Goal: Task Accomplishment & Management: Manage account settings

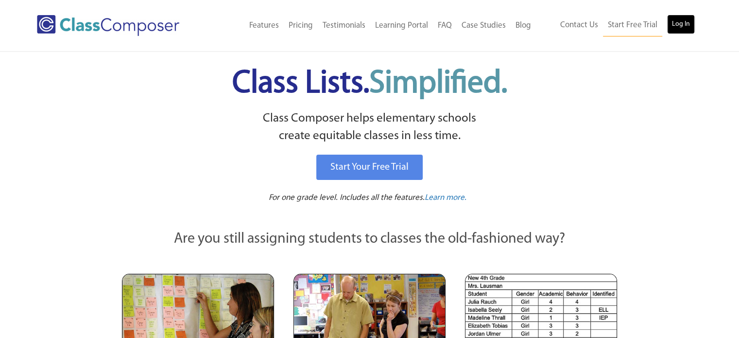
click at [680, 23] on link "Log In" at bounding box center [681, 24] width 28 height 19
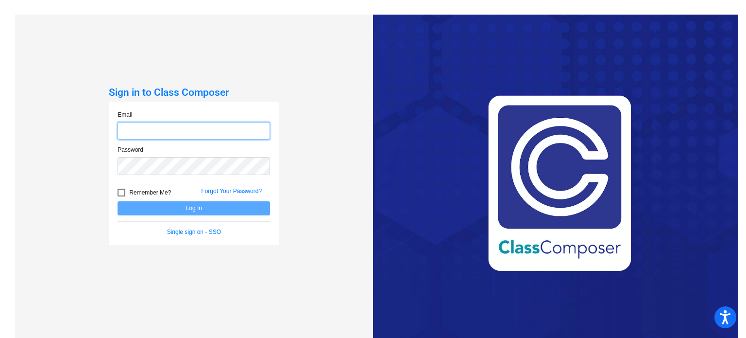
type input "[EMAIL_ADDRESS][DOMAIN_NAME]"
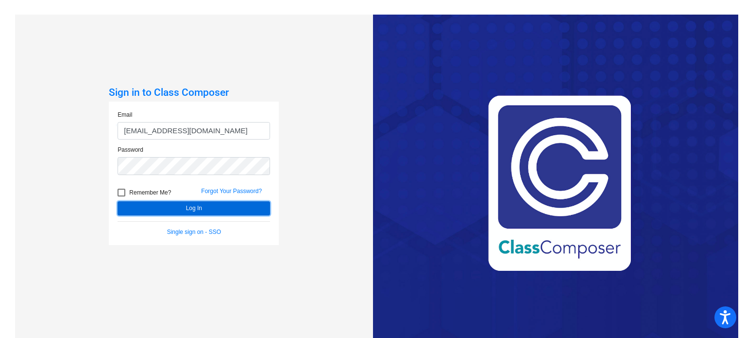
click at [191, 207] on button "Log In" at bounding box center [194, 208] width 153 height 14
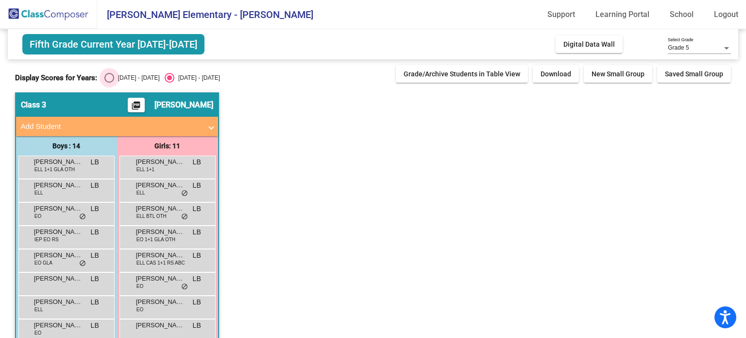
click at [109, 79] on div "Select an option" at bounding box center [109, 78] width 10 height 10
click at [109, 83] on input "[DATE] - [DATE]" at bounding box center [109, 83] width 0 height 0
radio input "true"
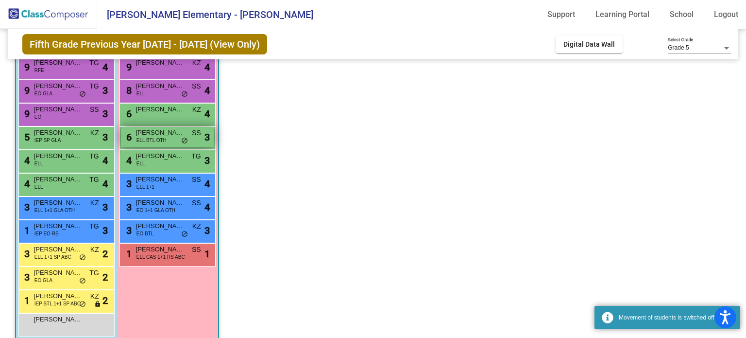
scroll to position [159, 0]
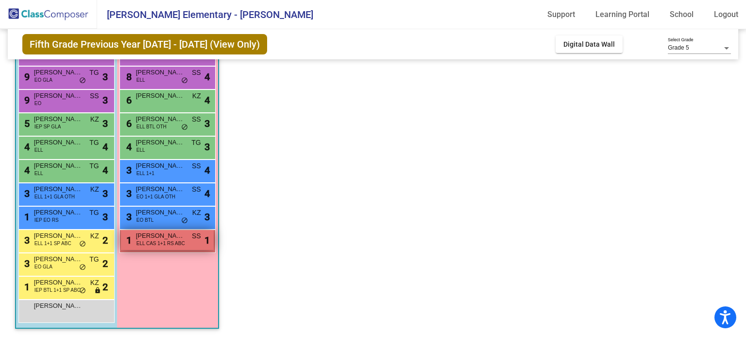
click at [159, 235] on span "[PERSON_NAME]" at bounding box center [160, 236] width 49 height 10
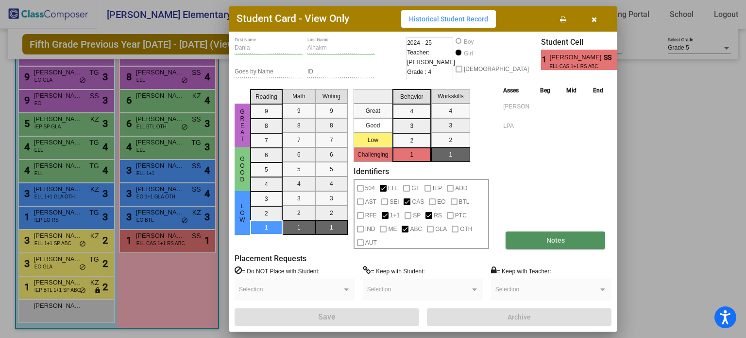
click at [561, 236] on span "Notes" at bounding box center [555, 240] width 18 height 8
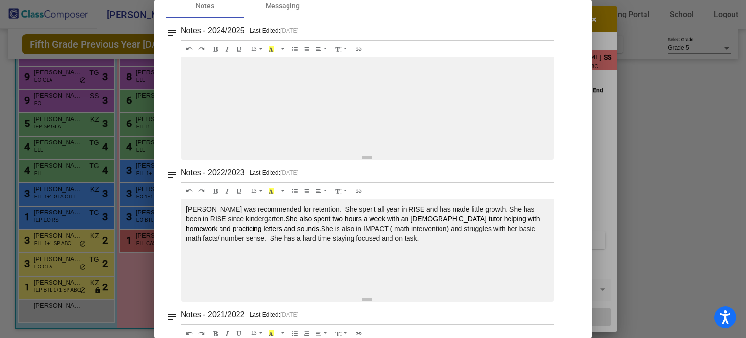
scroll to position [0, 0]
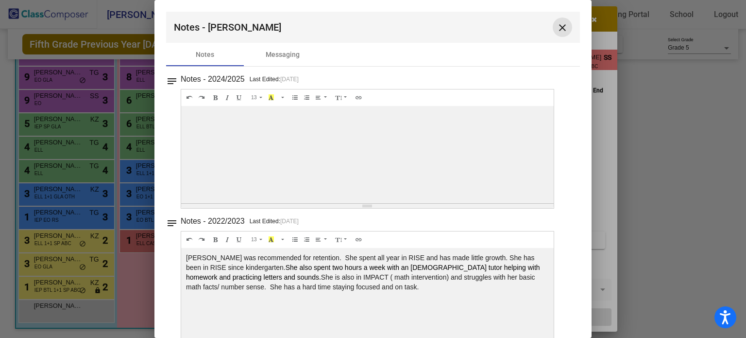
click at [557, 27] on mat-icon "close" at bounding box center [563, 28] width 12 height 12
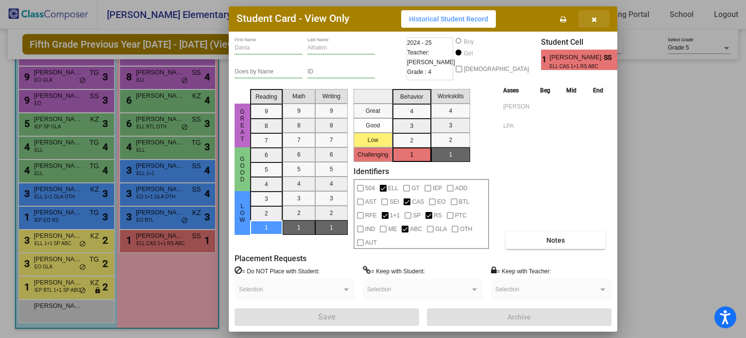
click at [595, 23] on icon "button" at bounding box center [594, 19] width 5 height 7
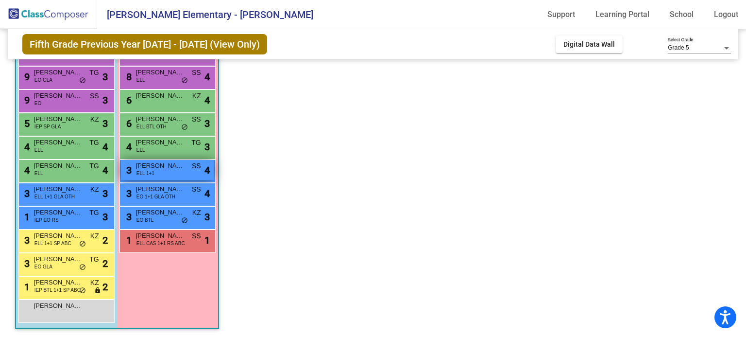
click at [161, 172] on div "3 Abigail Armenta ELL 1+1 SS lock do_not_disturb_alt 4" at bounding box center [167, 170] width 93 height 20
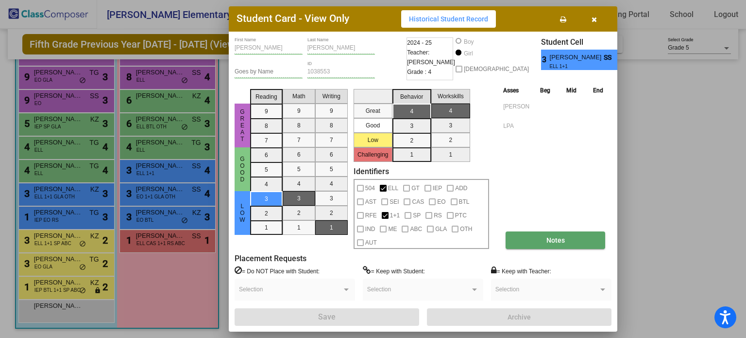
click at [552, 236] on span "Notes" at bounding box center [555, 240] width 18 height 8
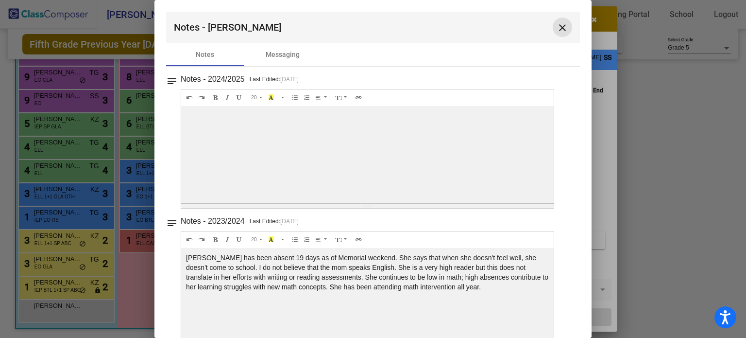
click at [560, 27] on mat-icon "close" at bounding box center [563, 28] width 12 height 12
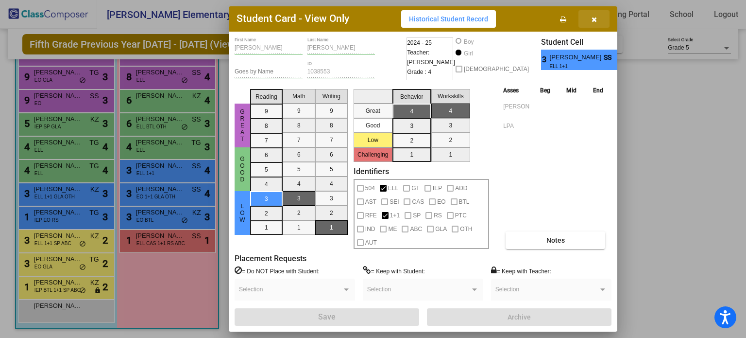
click at [594, 23] on icon "button" at bounding box center [594, 19] width 5 height 7
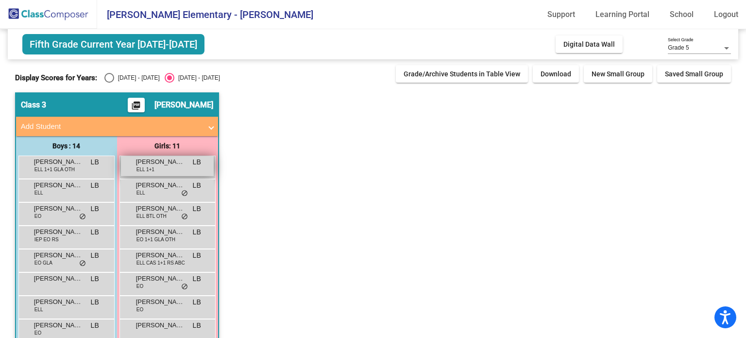
click at [161, 165] on span "Abigail Armenta" at bounding box center [160, 162] width 49 height 10
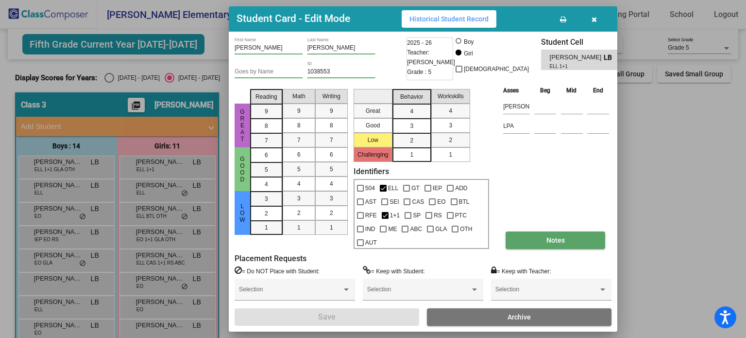
click at [548, 231] on button "Notes" at bounding box center [556, 239] width 100 height 17
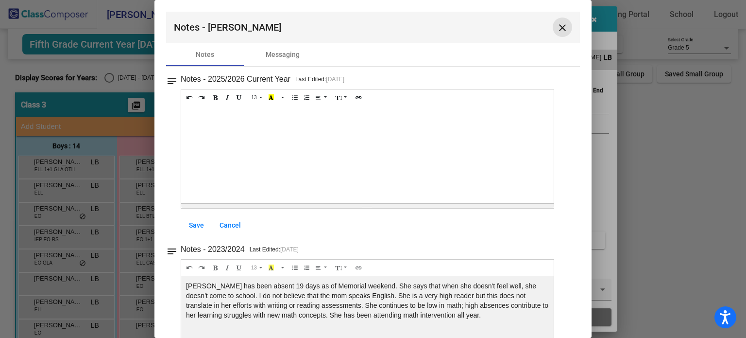
click at [557, 27] on mat-icon "close" at bounding box center [563, 28] width 12 height 12
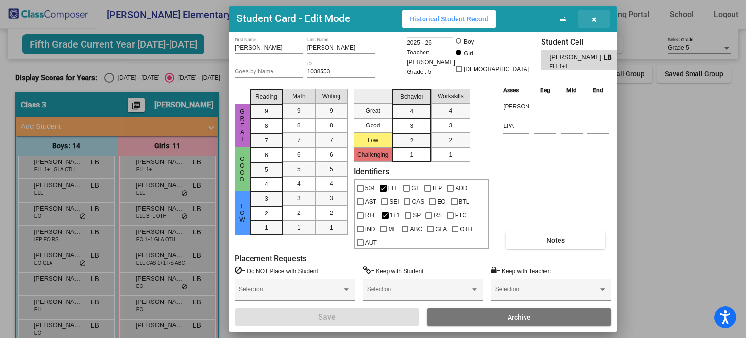
click at [593, 23] on icon "button" at bounding box center [594, 19] width 5 height 7
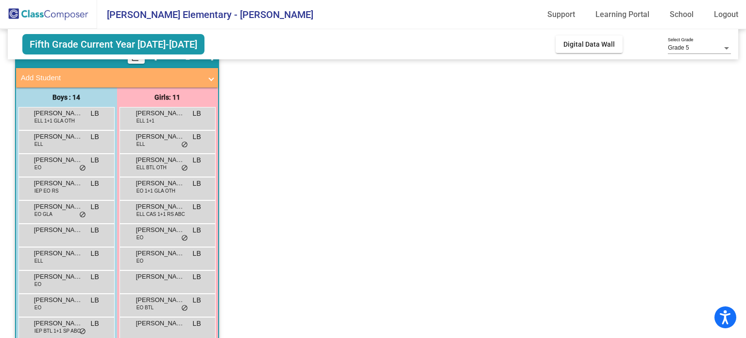
scroll to position [97, 0]
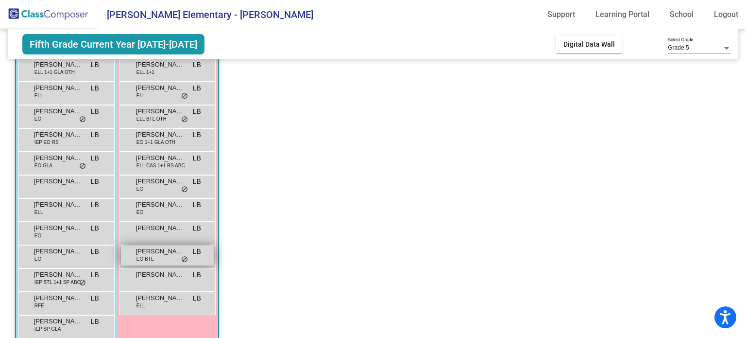
click at [150, 256] on span "EO BTL" at bounding box center [144, 258] width 17 height 7
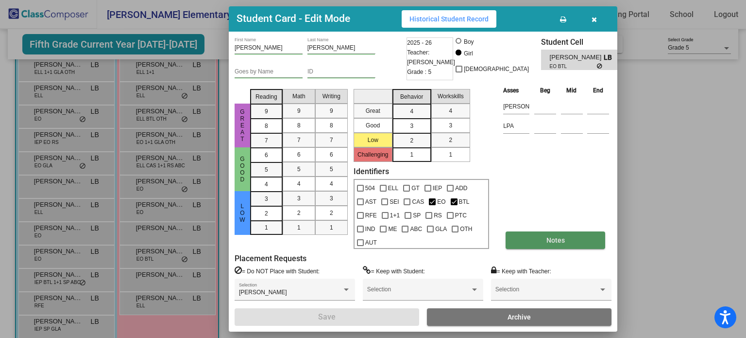
click at [554, 236] on span "Notes" at bounding box center [555, 240] width 18 height 8
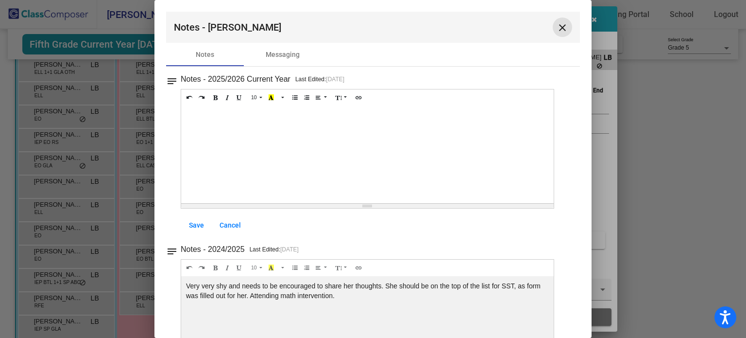
click at [560, 28] on mat-icon "close" at bounding box center [563, 28] width 12 height 12
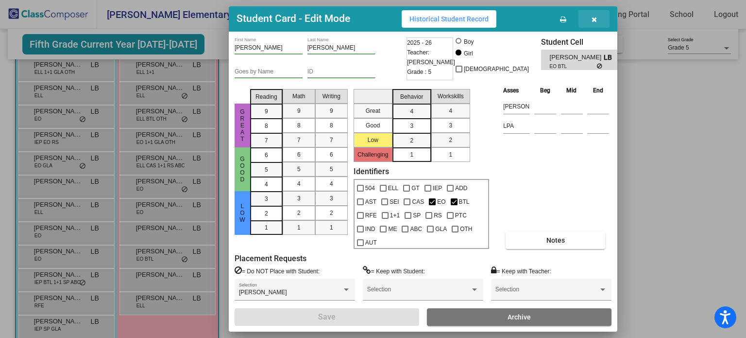
click at [595, 23] on icon "button" at bounding box center [594, 19] width 5 height 7
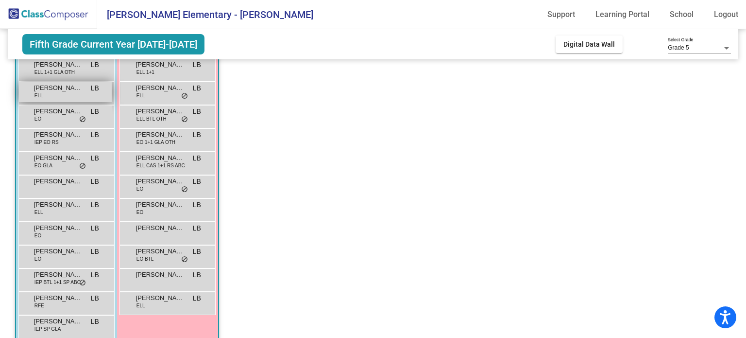
click at [61, 92] on span "Alberto Castillo" at bounding box center [58, 88] width 49 height 10
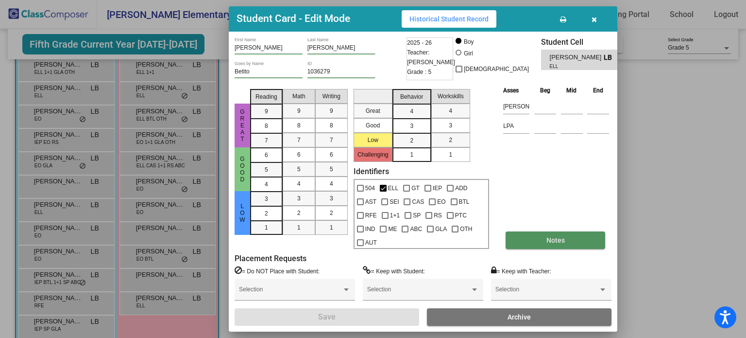
click at [552, 237] on span "Notes" at bounding box center [555, 240] width 18 height 8
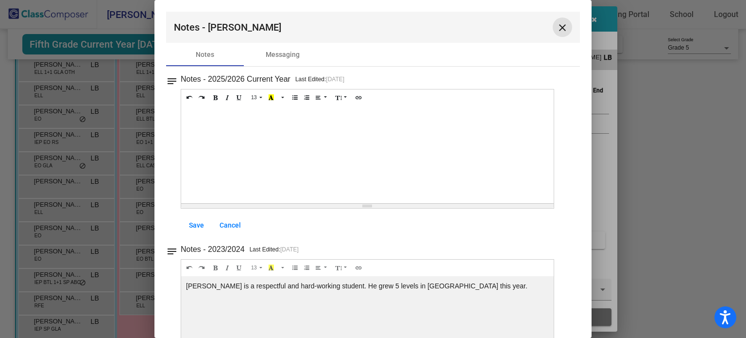
click at [558, 29] on mat-icon "close" at bounding box center [563, 28] width 12 height 12
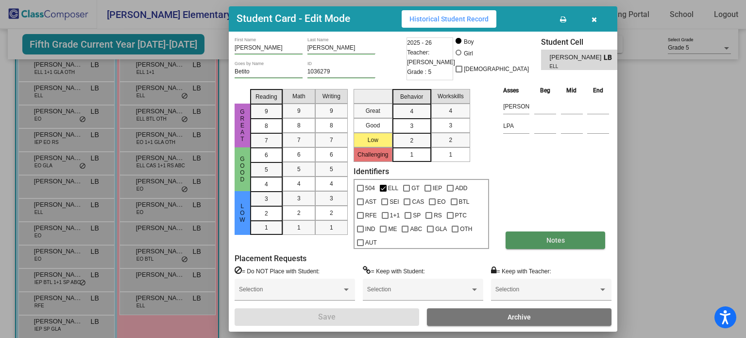
click at [551, 236] on span "Notes" at bounding box center [555, 240] width 18 height 8
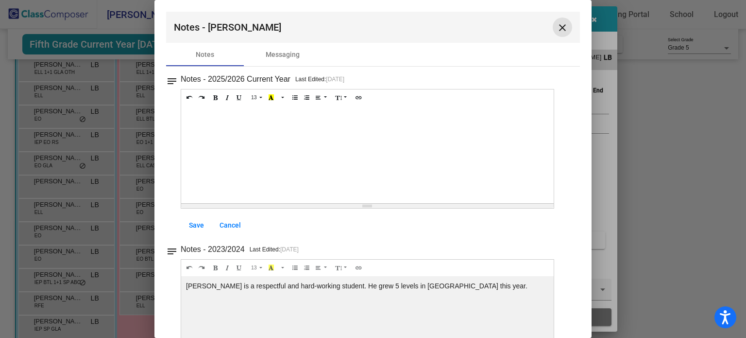
click at [560, 28] on mat-icon "close" at bounding box center [563, 28] width 12 height 12
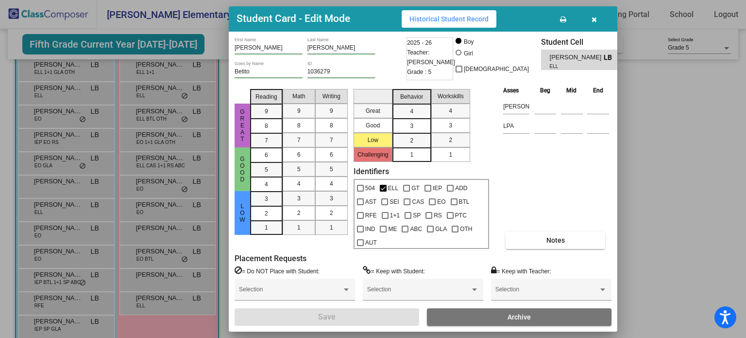
click at [160, 67] on div at bounding box center [373, 169] width 746 height 338
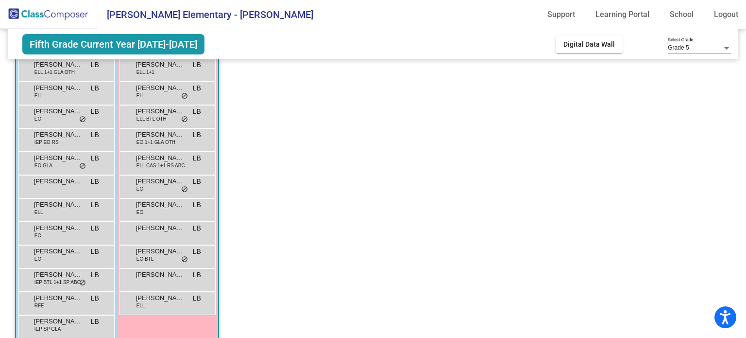
scroll to position [49, 0]
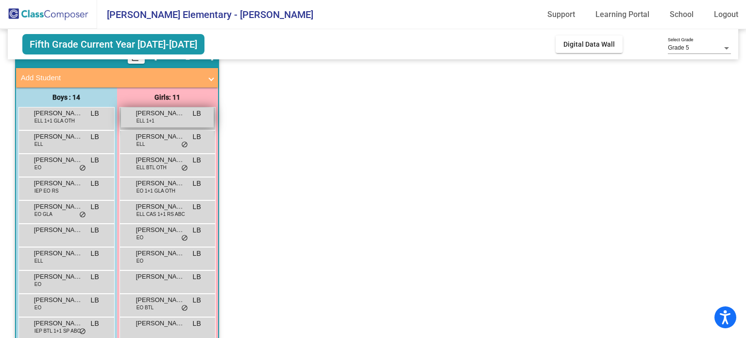
click at [161, 118] on div "Abigail Armenta ELL 1+1 LB lock do_not_disturb_alt" at bounding box center [167, 117] width 93 height 20
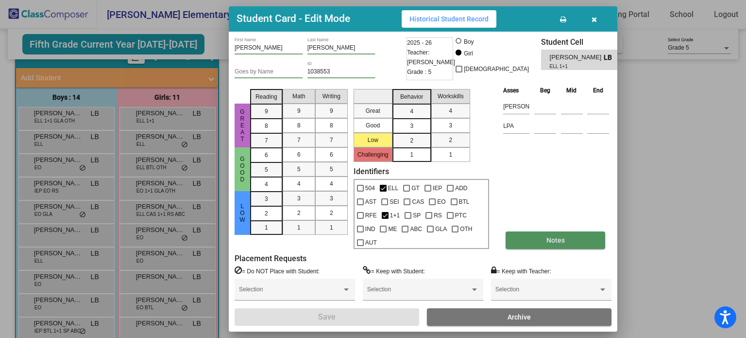
click at [553, 236] on span "Notes" at bounding box center [555, 240] width 18 height 8
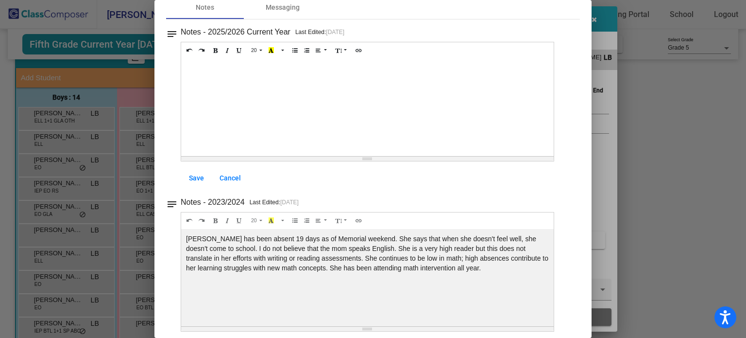
scroll to position [0, 0]
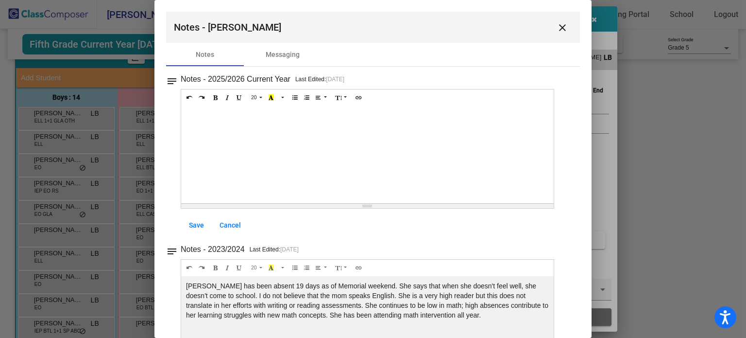
click at [559, 24] on mat-icon "close" at bounding box center [563, 28] width 12 height 12
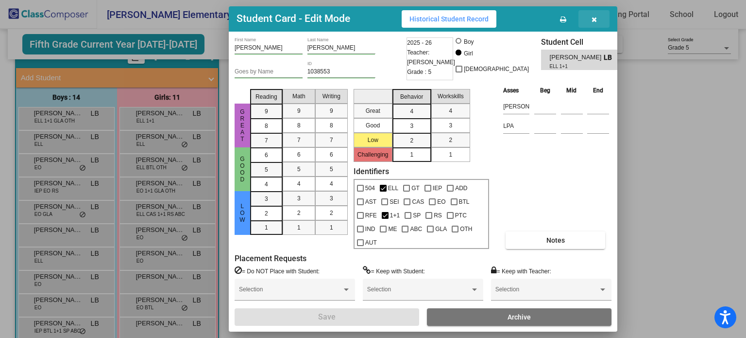
click at [597, 28] on button "button" at bounding box center [594, 18] width 31 height 17
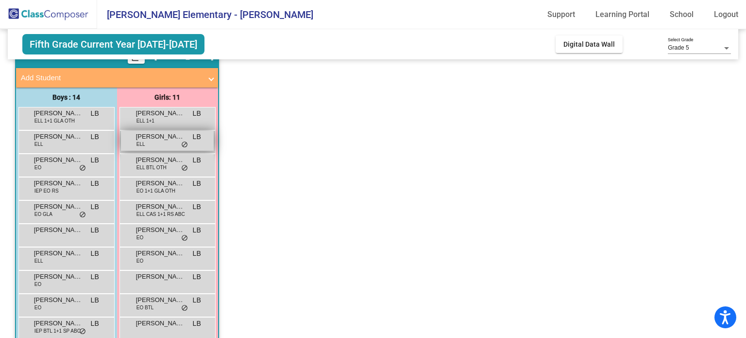
click at [155, 140] on span "Alissa Escalera Prado" at bounding box center [160, 137] width 49 height 10
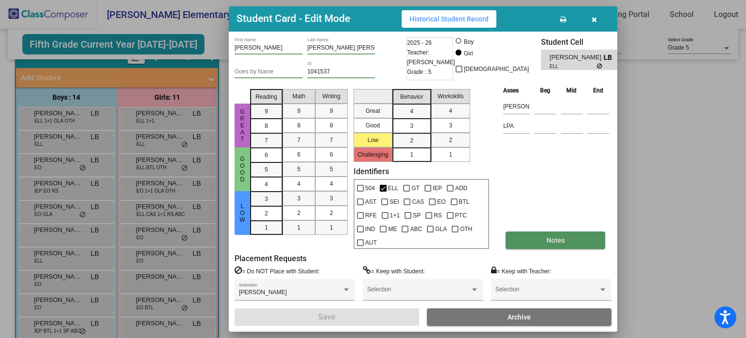
click at [549, 236] on span "Notes" at bounding box center [555, 240] width 18 height 8
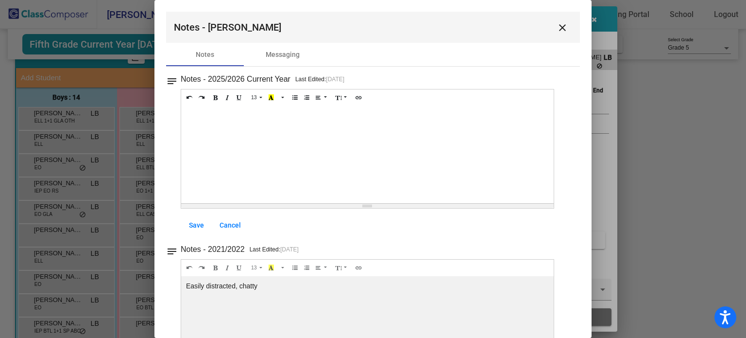
click at [557, 26] on mat-icon "close" at bounding box center [563, 28] width 12 height 12
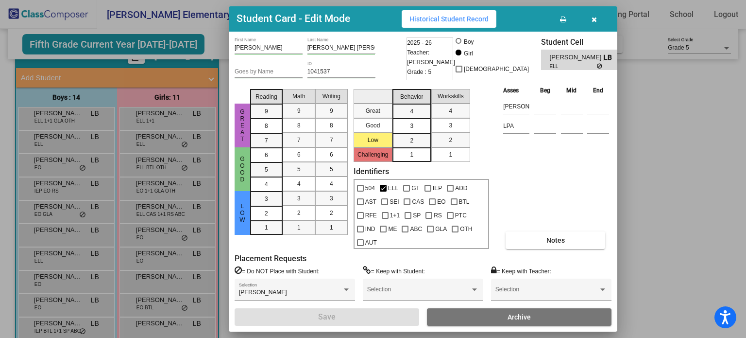
click at [60, 261] on div at bounding box center [373, 169] width 746 height 338
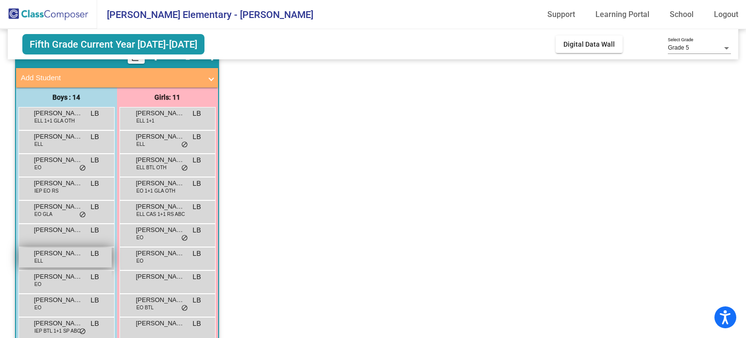
click at [59, 257] on div "Gurmaan Gil ELL LB lock do_not_disturb_alt" at bounding box center [65, 257] width 93 height 20
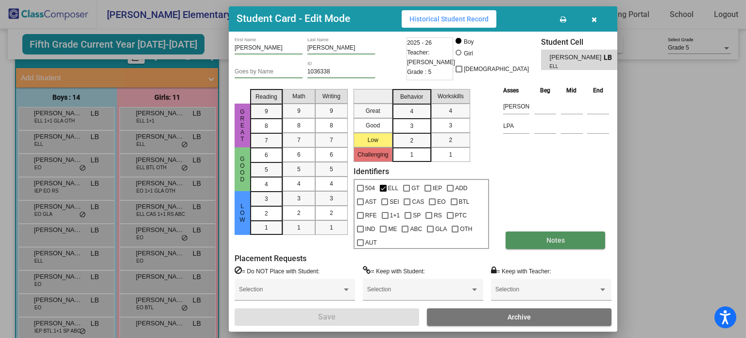
click at [547, 236] on span "Notes" at bounding box center [555, 240] width 18 height 8
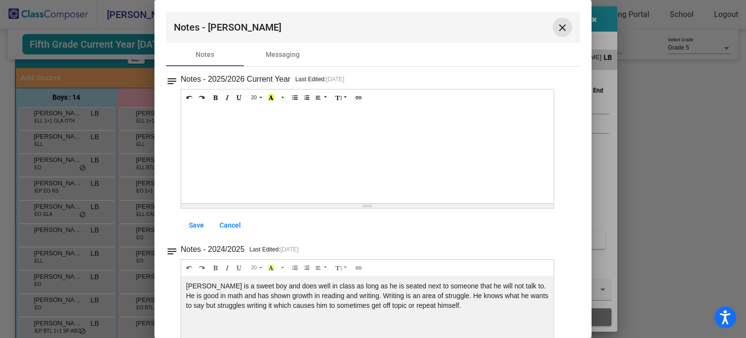
click at [557, 25] on mat-icon "close" at bounding box center [563, 28] width 12 height 12
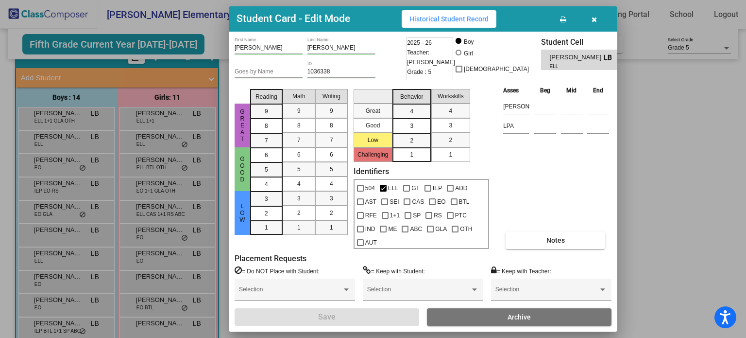
click at [54, 325] on div at bounding box center [373, 169] width 746 height 338
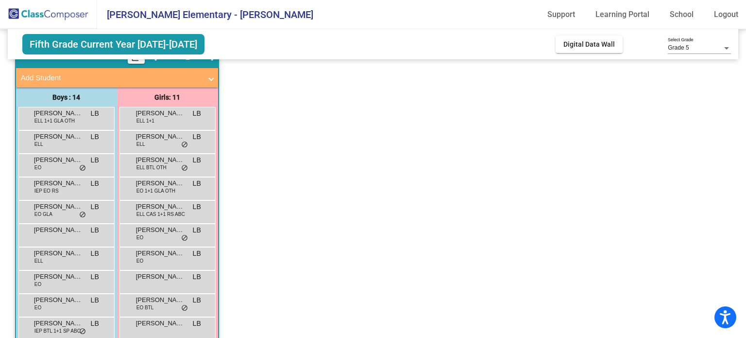
click at [54, 325] on span "Julian Gonzales" at bounding box center [58, 323] width 49 height 10
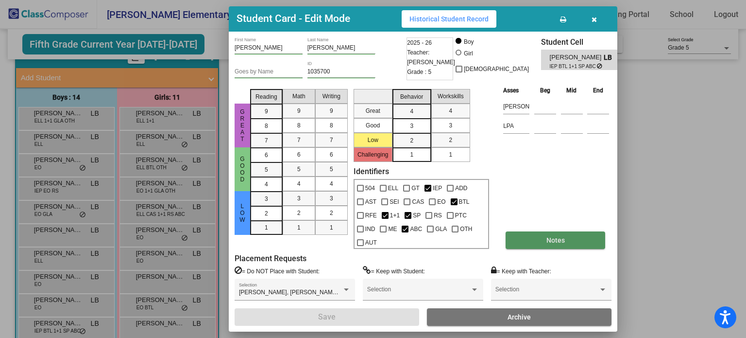
click at [548, 236] on span "Notes" at bounding box center [555, 240] width 18 height 8
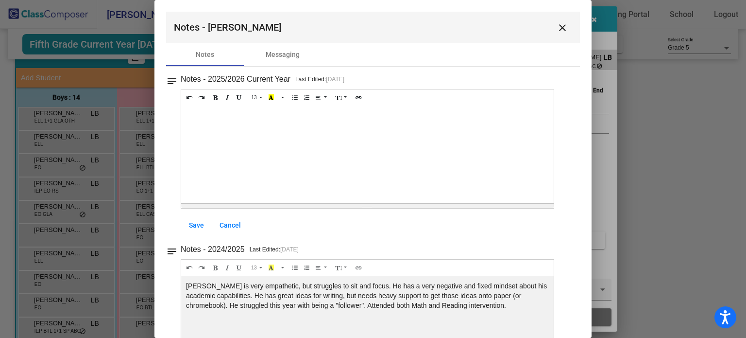
click at [557, 27] on mat-icon "close" at bounding box center [563, 28] width 12 height 12
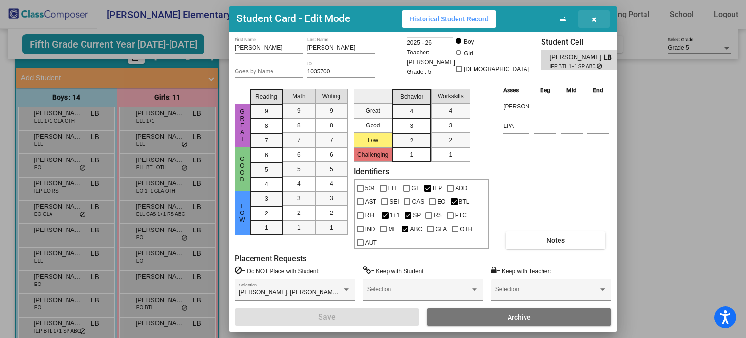
click at [594, 23] on icon "button" at bounding box center [594, 19] width 5 height 7
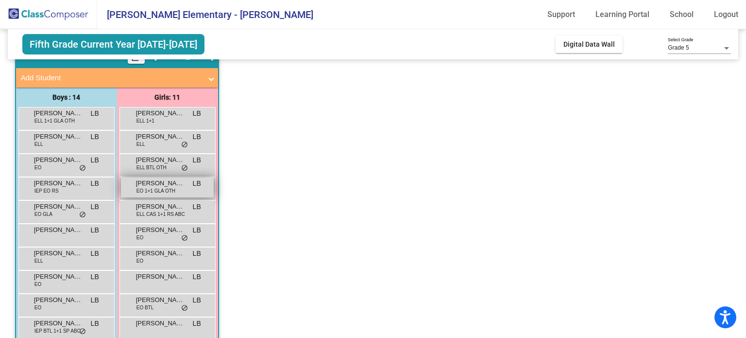
click at [153, 184] on span "Briella Gonzalez" at bounding box center [160, 183] width 49 height 10
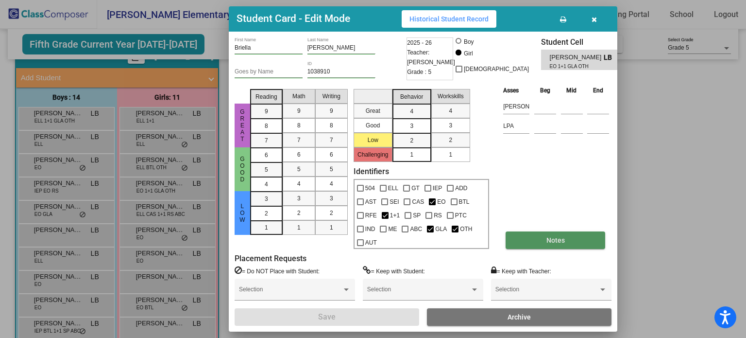
click at [552, 236] on span "Notes" at bounding box center [555, 240] width 18 height 8
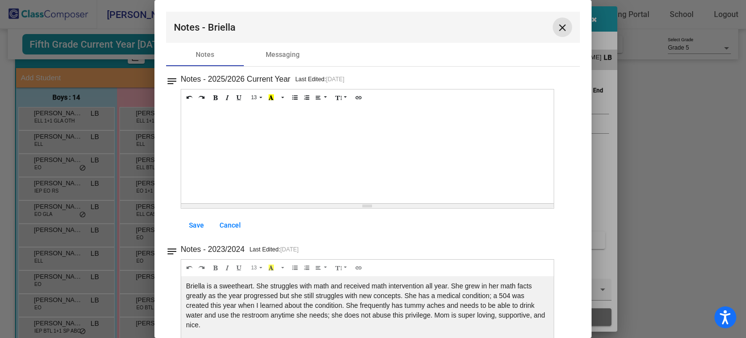
click at [557, 27] on mat-icon "close" at bounding box center [563, 28] width 12 height 12
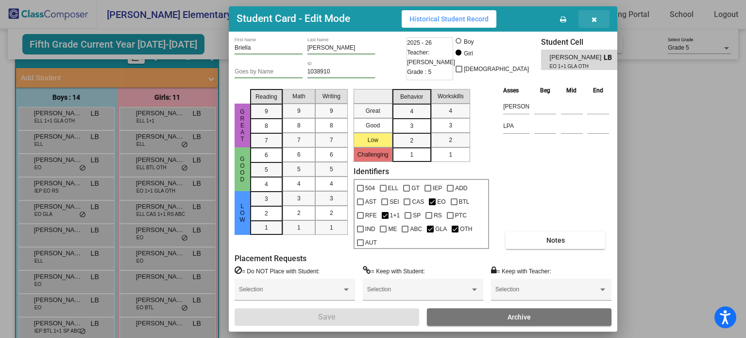
click at [595, 23] on icon "button" at bounding box center [594, 19] width 5 height 7
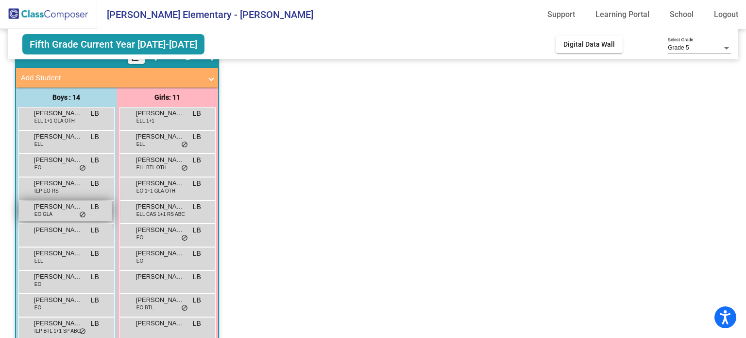
click at [61, 209] on span "Ethan Jimenez" at bounding box center [58, 207] width 49 height 10
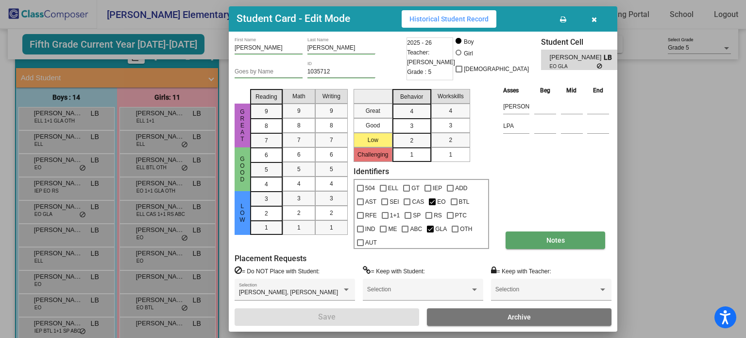
click at [565, 235] on button "Notes" at bounding box center [556, 239] width 100 height 17
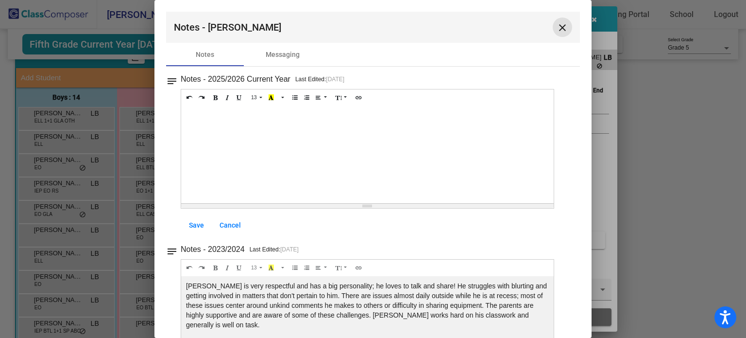
click at [557, 27] on mat-icon "close" at bounding box center [563, 28] width 12 height 12
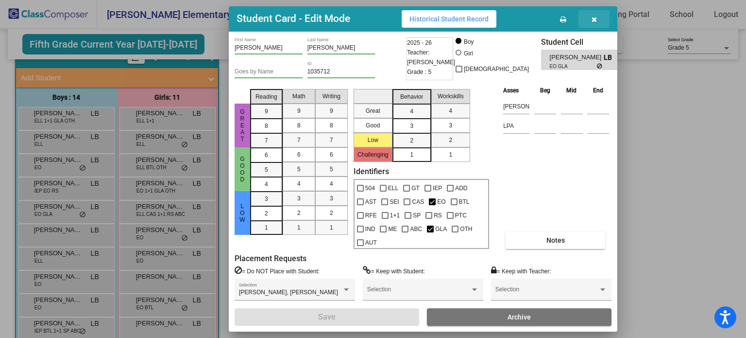
click at [593, 23] on icon "button" at bounding box center [594, 19] width 5 height 7
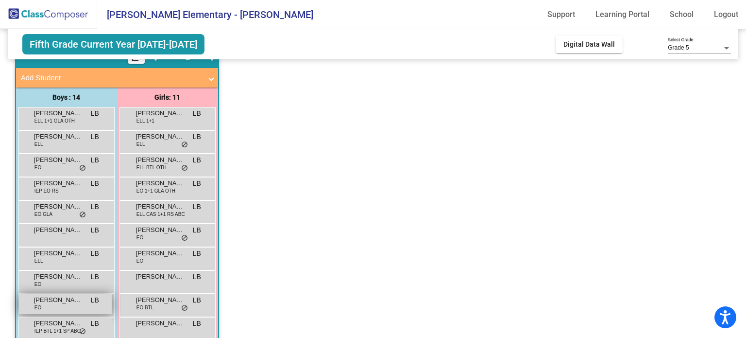
scroll to position [159, 0]
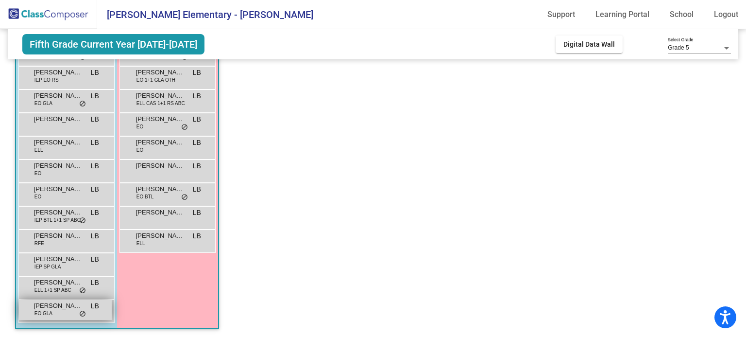
click at [55, 309] on span "Rocco Joseph" at bounding box center [58, 306] width 49 height 10
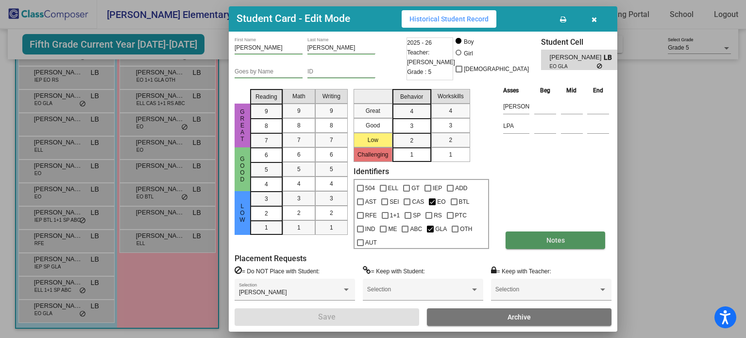
click at [540, 235] on button "Notes" at bounding box center [556, 239] width 100 height 17
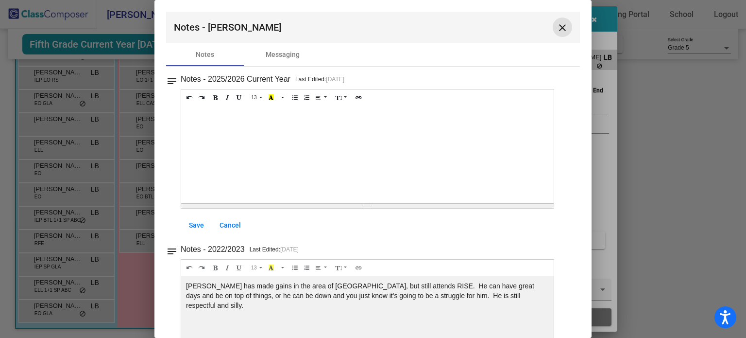
click at [559, 25] on mat-icon "close" at bounding box center [563, 28] width 12 height 12
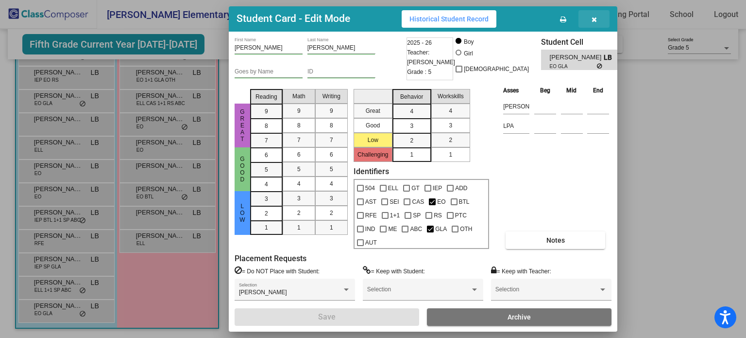
click at [595, 20] on button "button" at bounding box center [594, 18] width 31 height 17
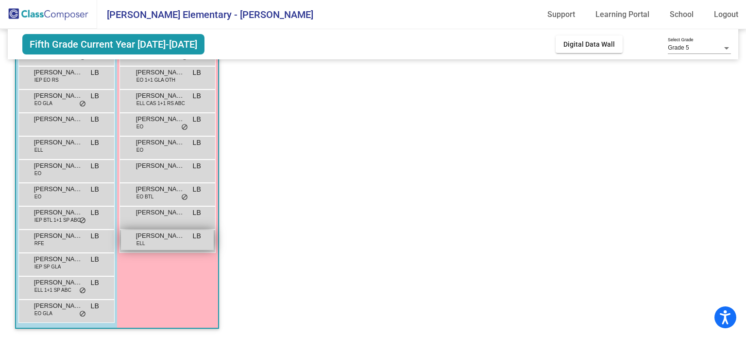
click at [166, 241] on div "Zoey Malagon ELL LB lock do_not_disturb_alt" at bounding box center [167, 240] width 93 height 20
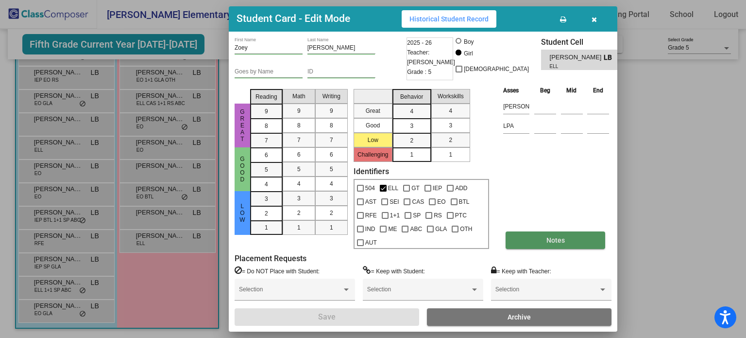
click at [551, 236] on span "Notes" at bounding box center [555, 240] width 18 height 8
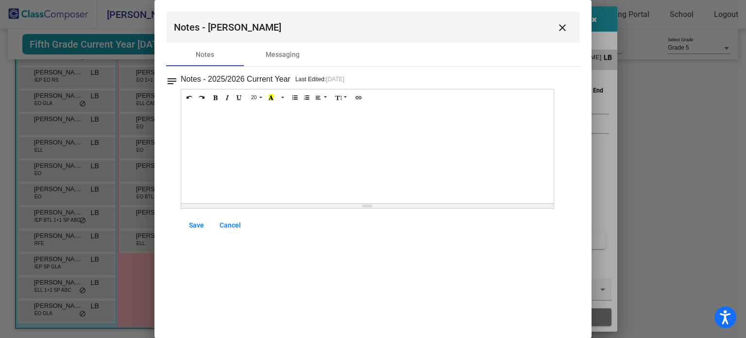
click at [562, 26] on mat-icon "close" at bounding box center [563, 28] width 12 height 12
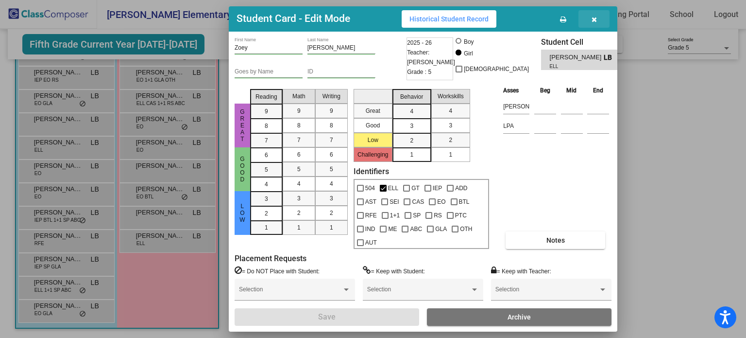
click at [592, 23] on icon "button" at bounding box center [594, 19] width 5 height 7
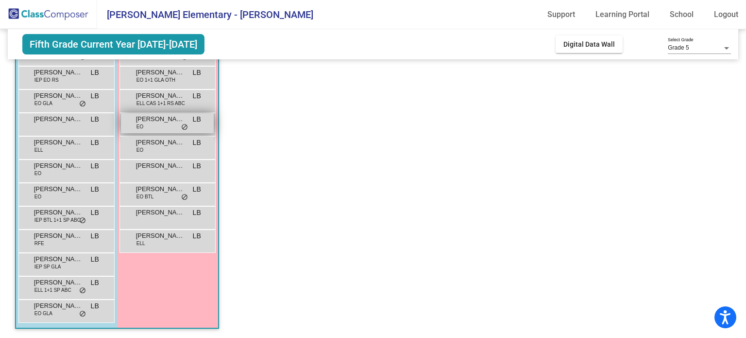
click at [155, 122] on span "Emery Mendoza" at bounding box center [160, 119] width 49 height 10
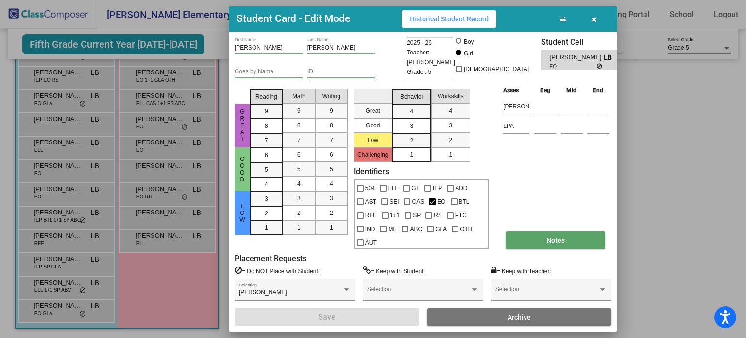
click at [529, 233] on button "Notes" at bounding box center [556, 239] width 100 height 17
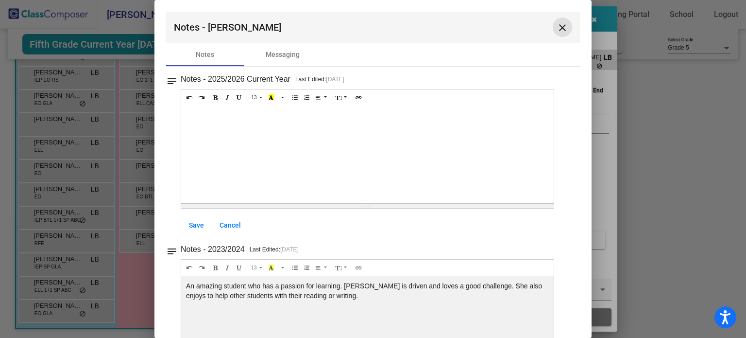
click at [561, 27] on mat-icon "close" at bounding box center [563, 28] width 12 height 12
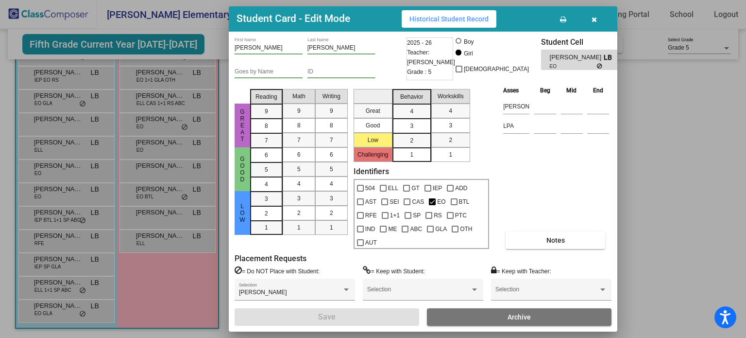
click at [595, 23] on icon "button" at bounding box center [594, 19] width 5 height 7
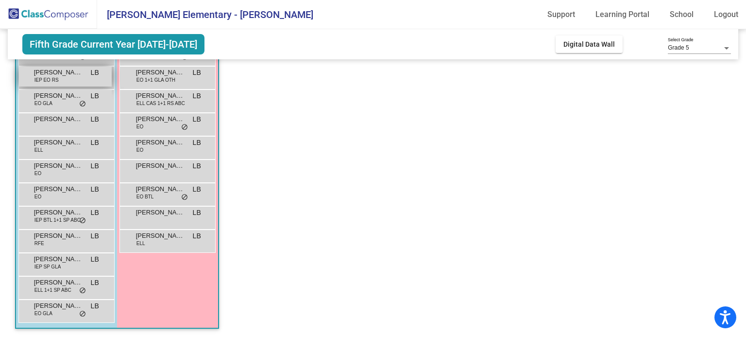
click at [72, 76] on span "Carlos Murrillo" at bounding box center [58, 73] width 49 height 10
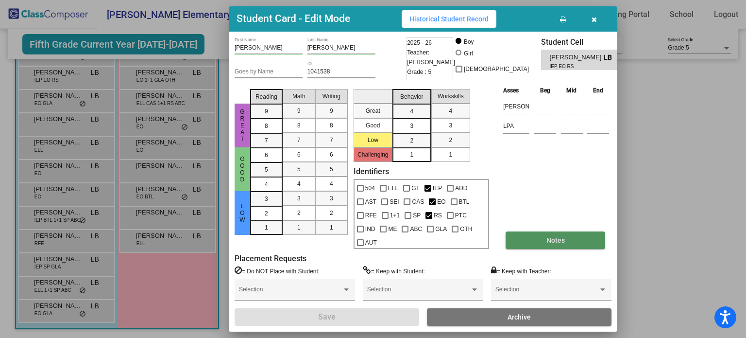
click at [567, 233] on button "Notes" at bounding box center [556, 239] width 100 height 17
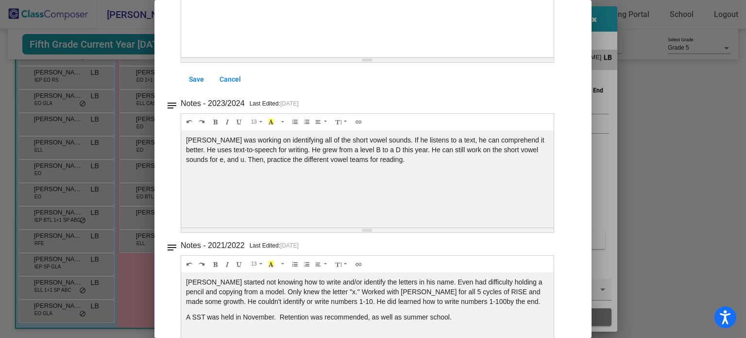
scroll to position [0, 0]
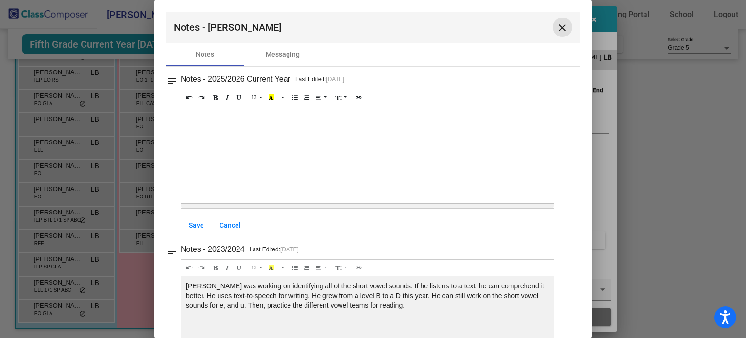
click at [557, 29] on mat-icon "close" at bounding box center [563, 28] width 12 height 12
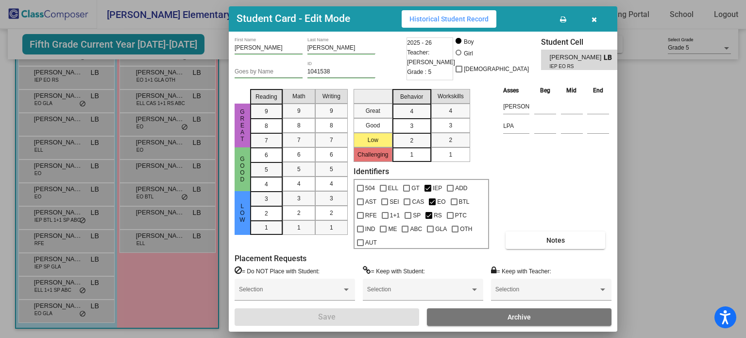
click at [56, 188] on div at bounding box center [373, 169] width 746 height 338
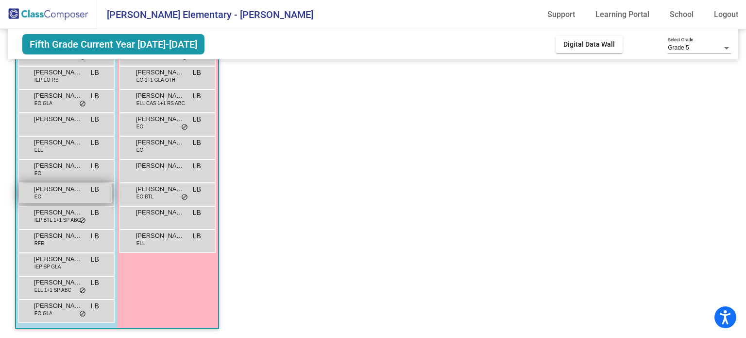
click at [54, 192] on span "Juan Ortega" at bounding box center [58, 189] width 49 height 10
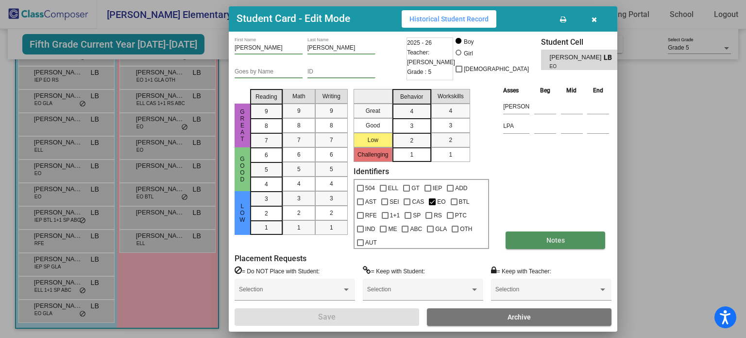
click at [554, 236] on span "Notes" at bounding box center [555, 240] width 18 height 8
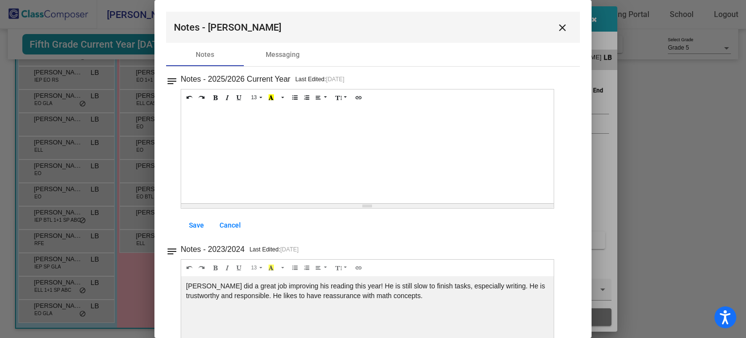
click at [558, 27] on mat-icon "close" at bounding box center [563, 28] width 12 height 12
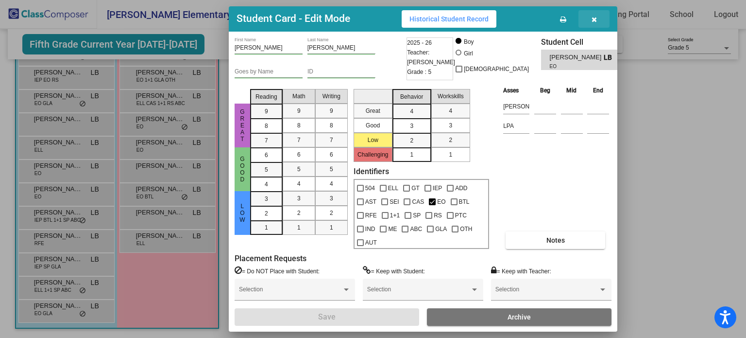
click at [595, 23] on icon "button" at bounding box center [594, 19] width 5 height 7
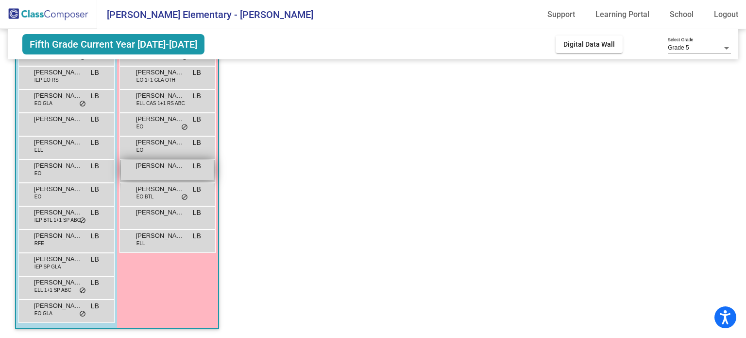
click at [155, 172] on div "Maliyah Porras Juarez LB lock do_not_disturb_alt" at bounding box center [167, 170] width 93 height 20
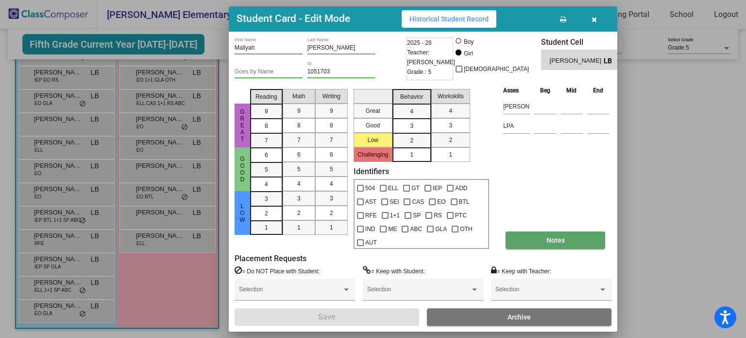
click at [546, 236] on span "Notes" at bounding box center [555, 240] width 18 height 8
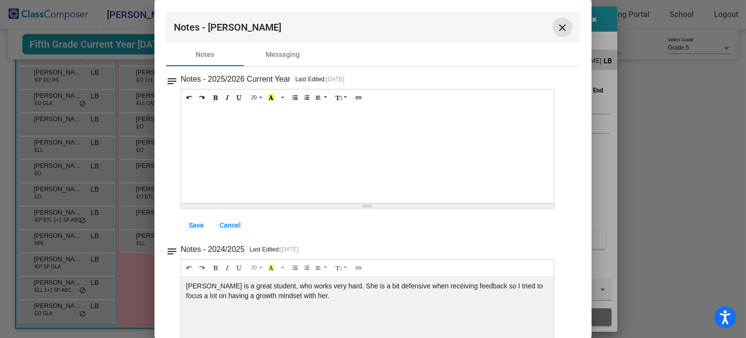
click at [557, 28] on mat-icon "close" at bounding box center [563, 28] width 12 height 12
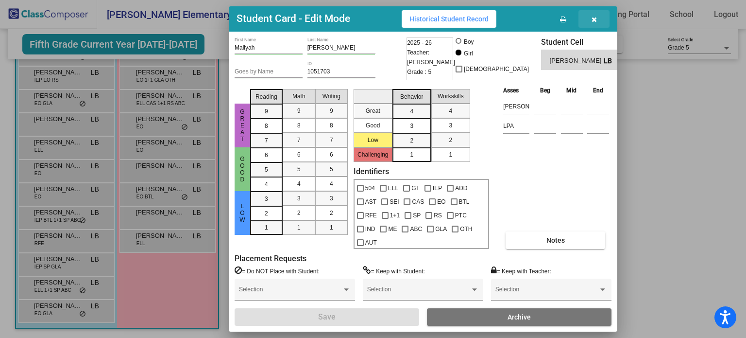
click at [596, 23] on icon "button" at bounding box center [594, 19] width 5 height 7
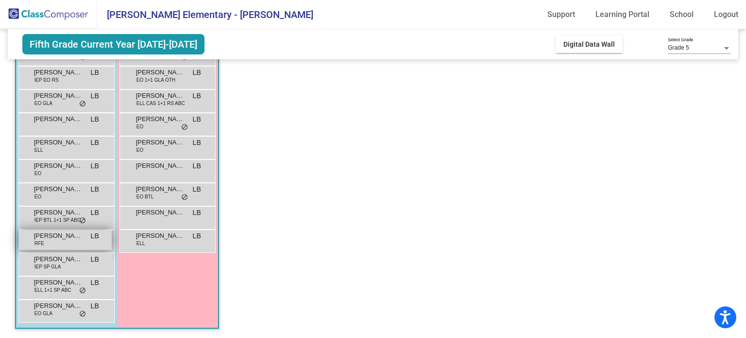
click at [66, 244] on div "Mateo Ramos Cardenas RFE LB lock do_not_disturb_alt" at bounding box center [65, 240] width 93 height 20
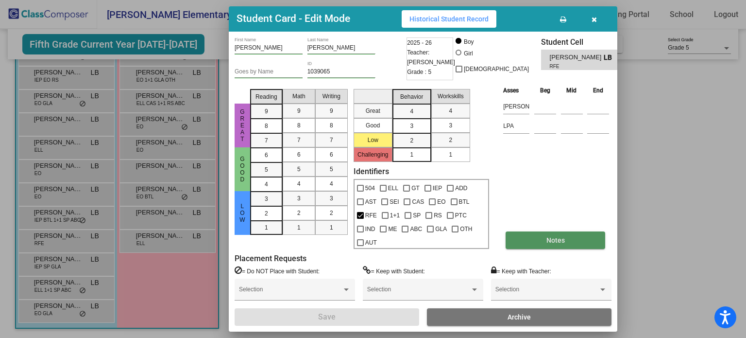
click at [538, 232] on button "Notes" at bounding box center [556, 239] width 100 height 17
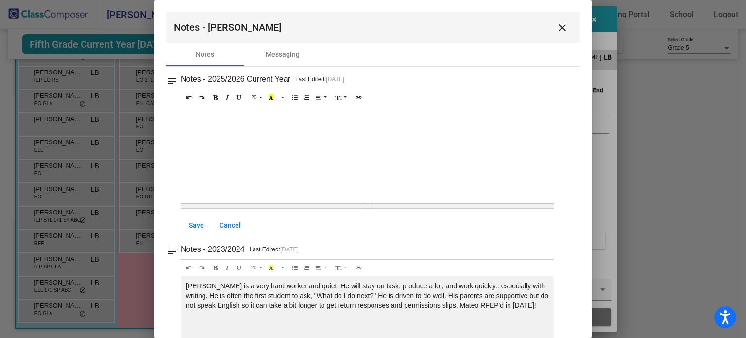
click at [558, 27] on mat-icon "close" at bounding box center [563, 28] width 12 height 12
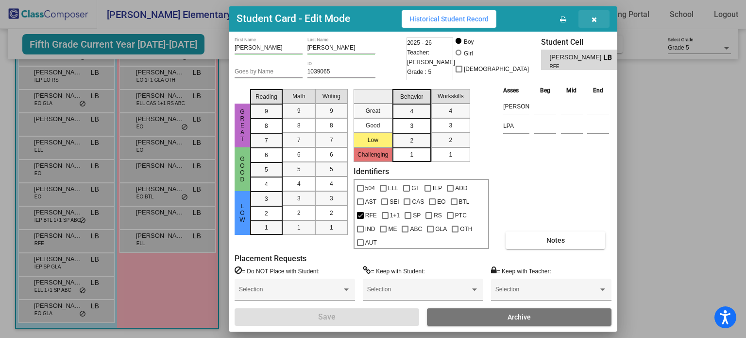
click at [597, 27] on button "button" at bounding box center [594, 18] width 31 height 17
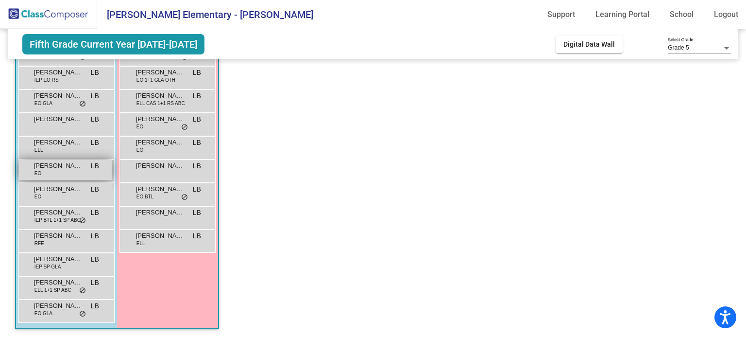
click at [61, 172] on div "Jayce Reyes EO LB lock do_not_disturb_alt" at bounding box center [65, 170] width 93 height 20
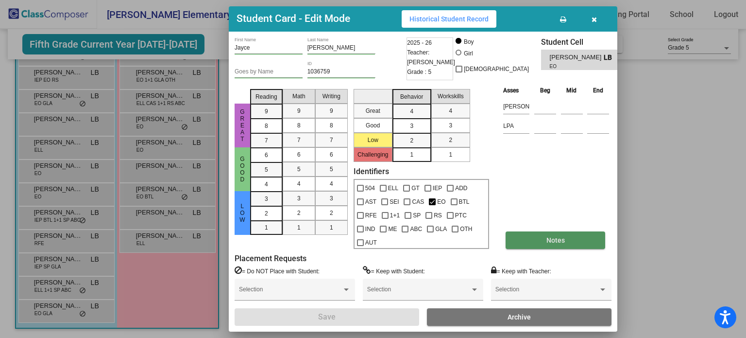
click at [539, 231] on button "Notes" at bounding box center [556, 239] width 100 height 17
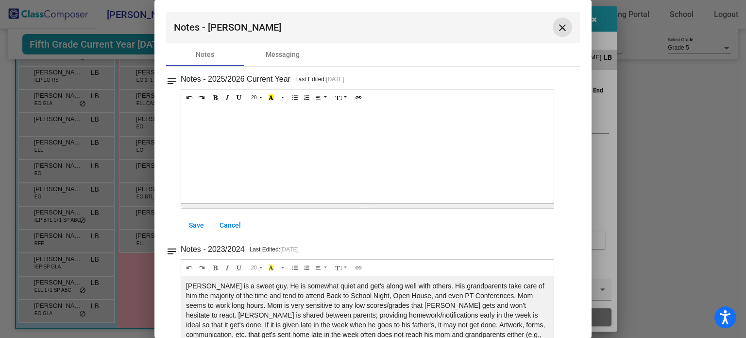
click at [557, 25] on mat-icon "close" at bounding box center [563, 28] width 12 height 12
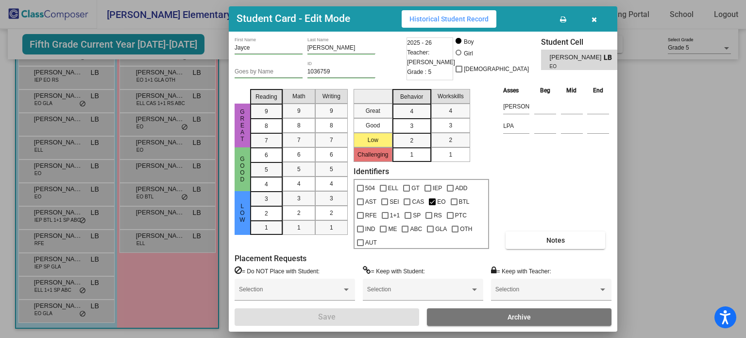
click at [596, 23] on icon "button" at bounding box center [594, 19] width 5 height 7
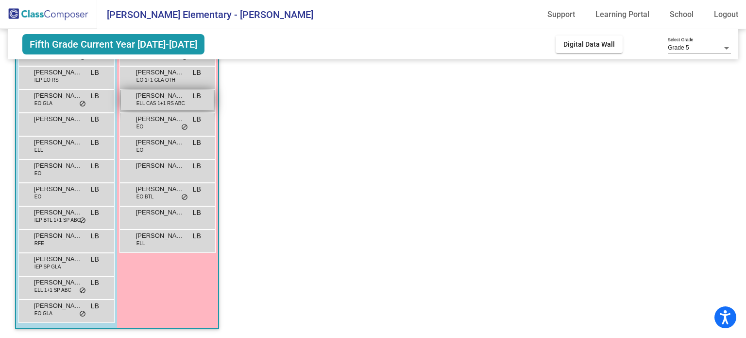
scroll to position [14, 0]
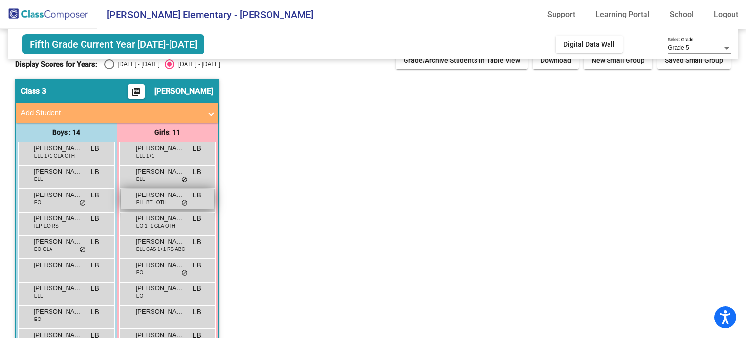
click at [160, 199] on span "ELL BTL OTH" at bounding box center [151, 202] width 30 height 7
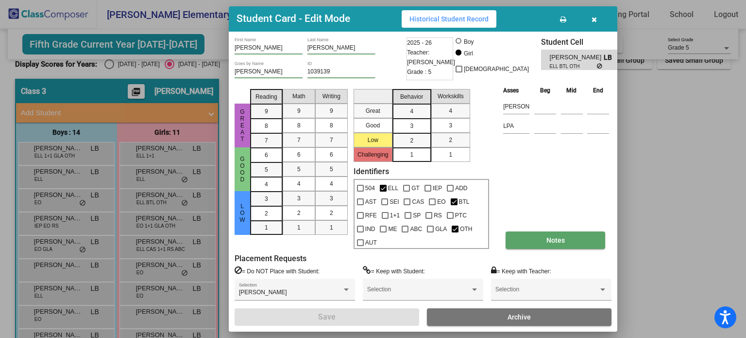
click at [547, 237] on span "Notes" at bounding box center [555, 240] width 18 height 8
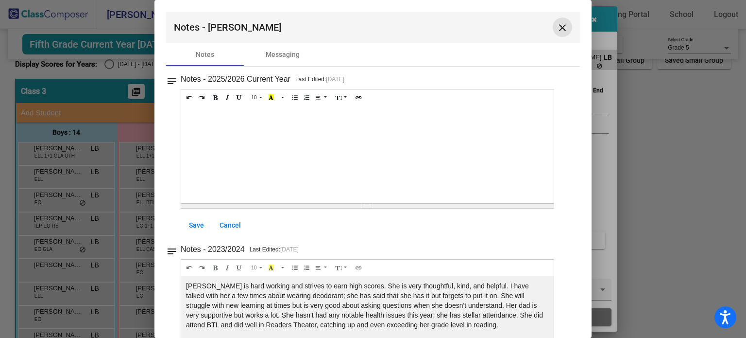
drag, startPoint x: 556, startPoint y: 25, endPoint x: 554, endPoint y: 32, distance: 7.5
click at [557, 25] on mat-icon "close" at bounding box center [563, 28] width 12 height 12
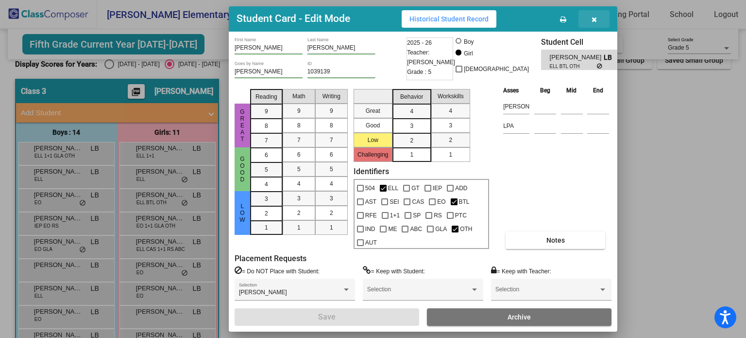
click at [596, 23] on icon "button" at bounding box center [594, 19] width 5 height 7
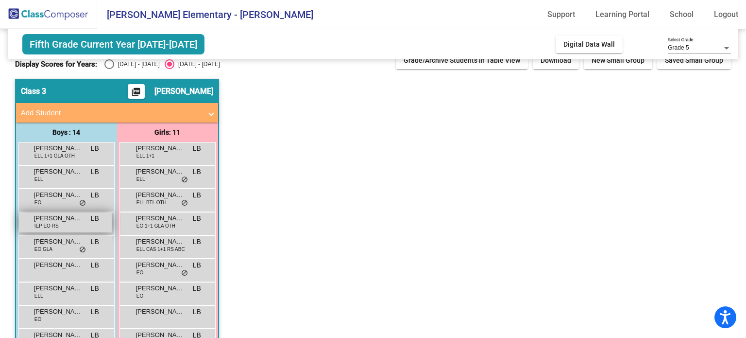
scroll to position [159, 0]
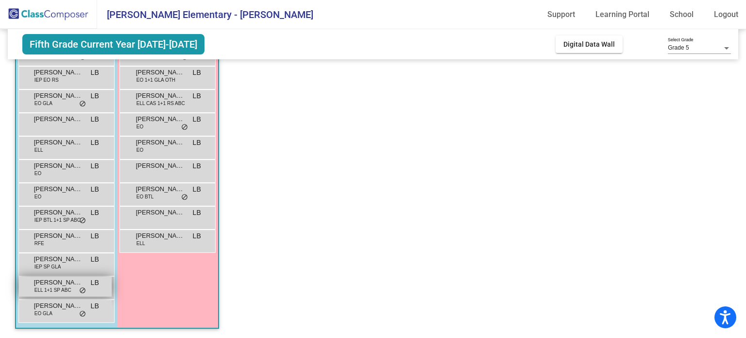
click at [65, 285] on div "Rishant Singh ELL 1+1 SP ABC LB lock do_not_disturb_alt" at bounding box center [65, 286] width 93 height 20
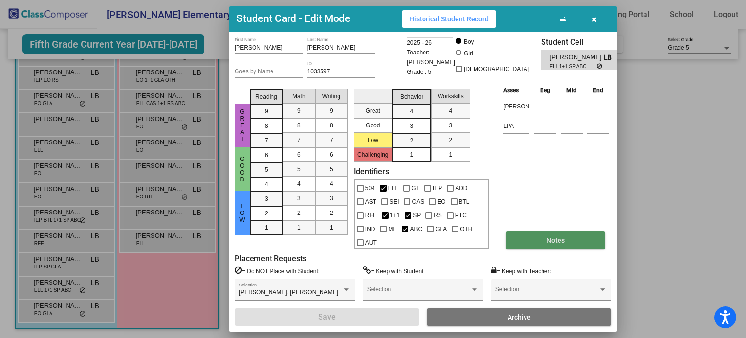
click at [550, 237] on span "Notes" at bounding box center [555, 240] width 18 height 8
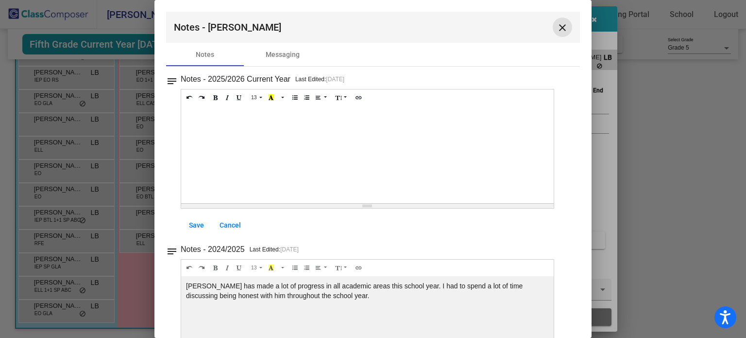
click at [557, 26] on mat-icon "close" at bounding box center [563, 28] width 12 height 12
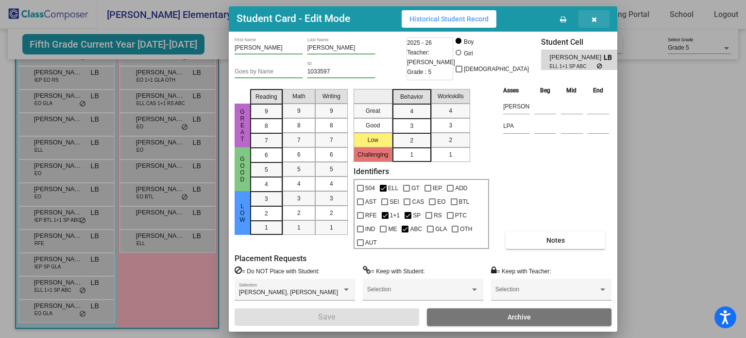
click at [595, 22] on span "button" at bounding box center [594, 19] width 5 height 8
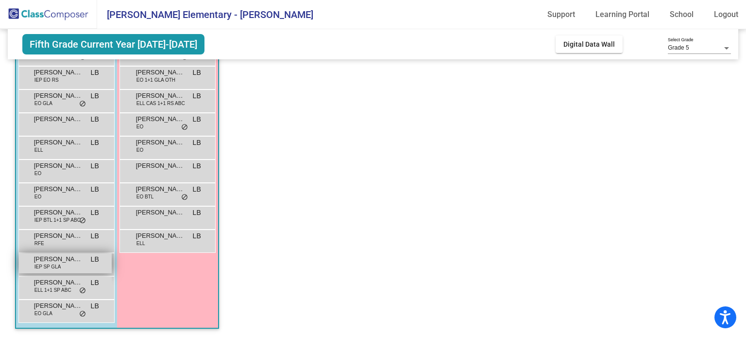
click at [52, 263] on span "IEP SP GLA" at bounding box center [47, 266] width 27 height 7
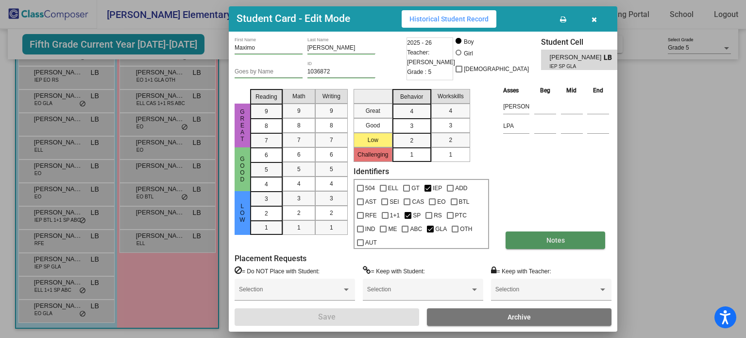
click at [548, 236] on span "Notes" at bounding box center [555, 240] width 18 height 8
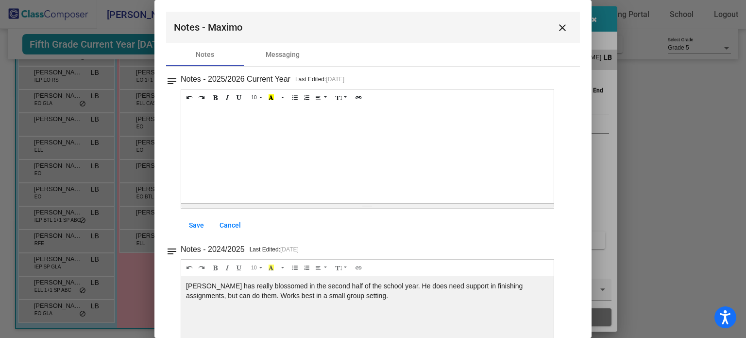
click at [557, 25] on mat-icon "close" at bounding box center [563, 28] width 12 height 12
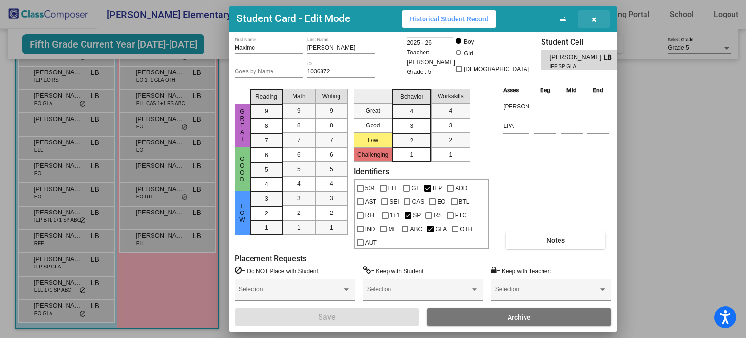
click at [593, 23] on icon "button" at bounding box center [594, 19] width 5 height 7
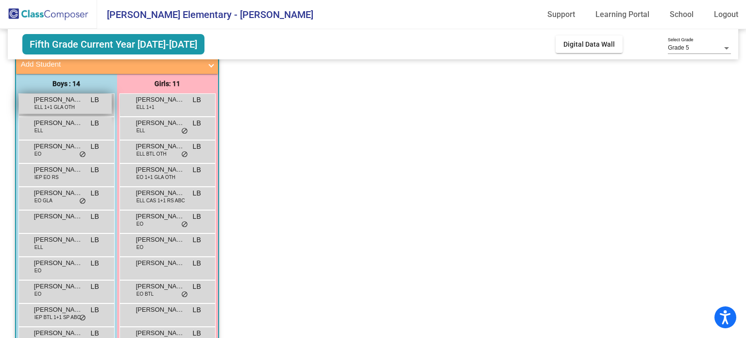
scroll to position [14, 0]
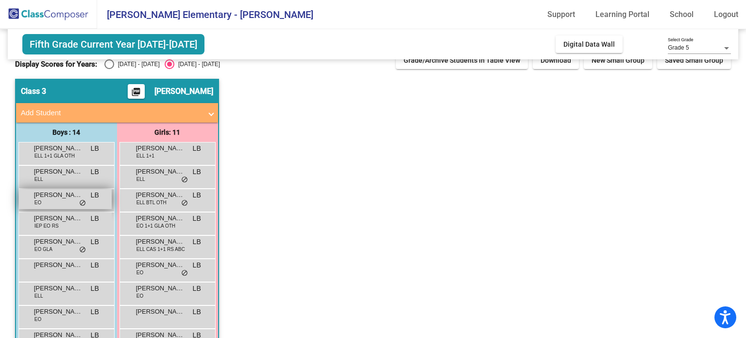
click at [41, 192] on span "Brutal Wade" at bounding box center [58, 195] width 49 height 10
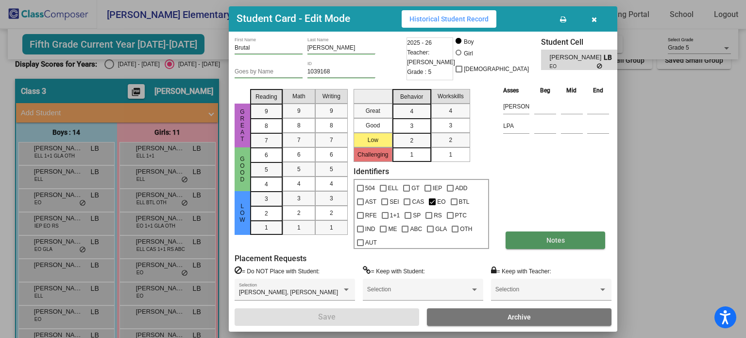
click at [536, 233] on button "Notes" at bounding box center [556, 239] width 100 height 17
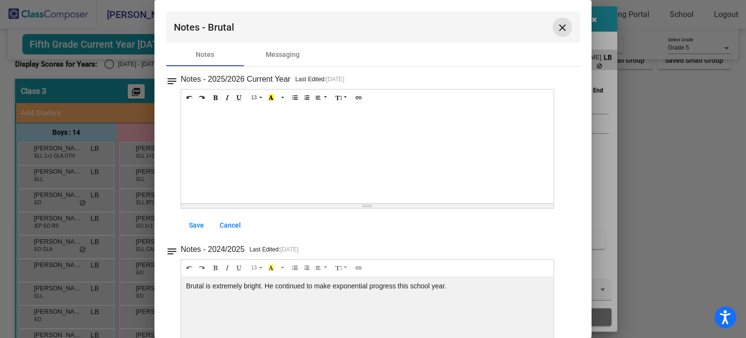
click at [557, 24] on mat-icon "close" at bounding box center [563, 28] width 12 height 12
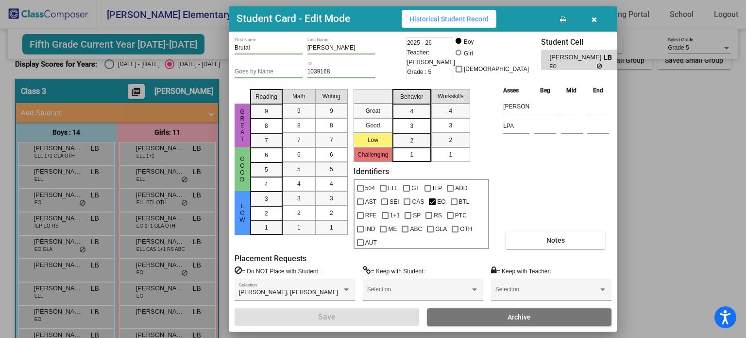
click at [596, 23] on icon "button" at bounding box center [594, 19] width 5 height 7
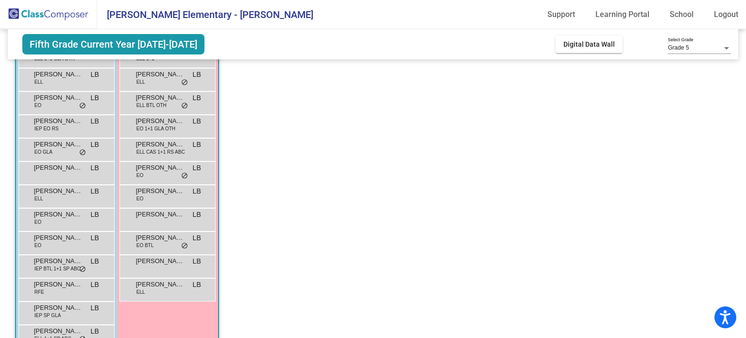
scroll to position [159, 0]
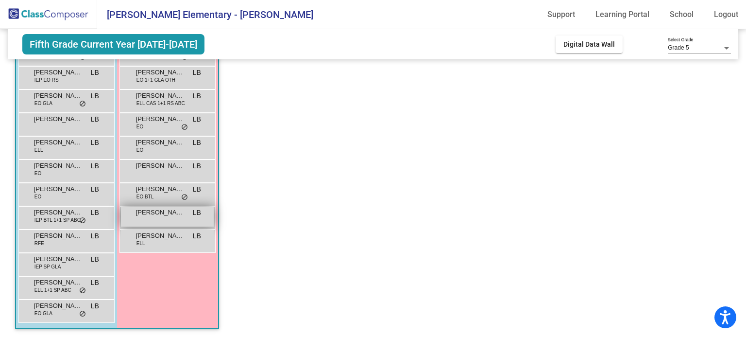
click at [178, 217] on div "Sosan Zabiullah LB lock do_not_disturb_alt" at bounding box center [167, 216] width 93 height 20
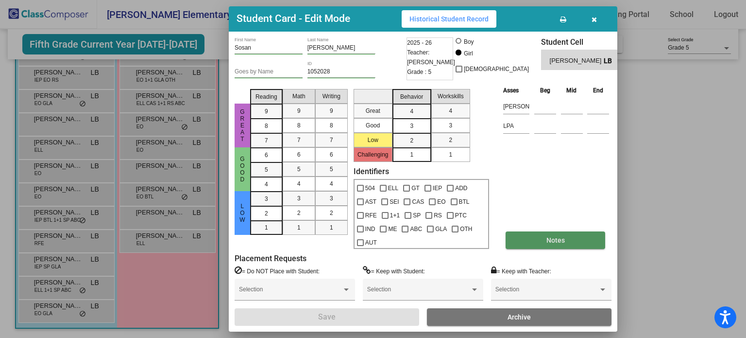
click at [547, 236] on span "Notes" at bounding box center [555, 240] width 18 height 8
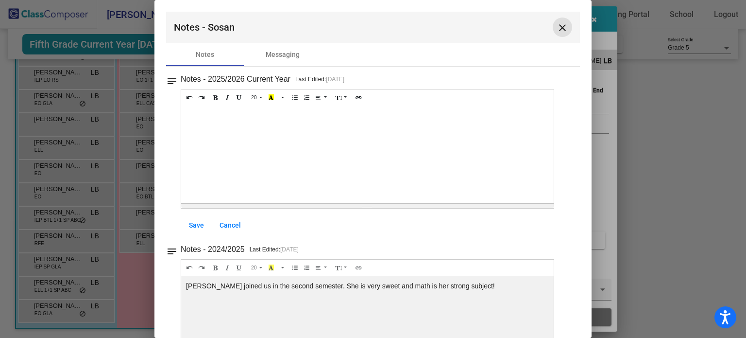
click at [558, 26] on mat-icon "close" at bounding box center [563, 28] width 12 height 12
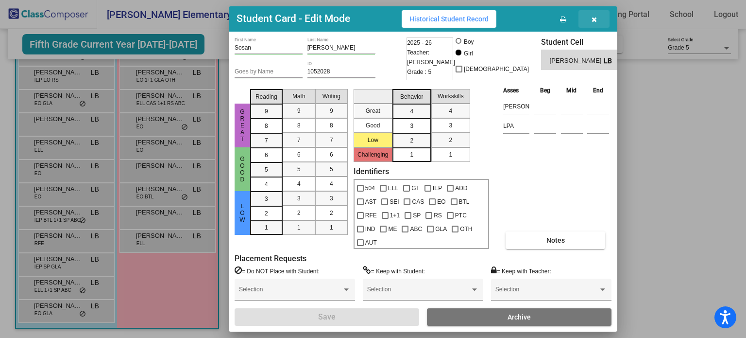
click at [592, 23] on icon "button" at bounding box center [594, 19] width 5 height 7
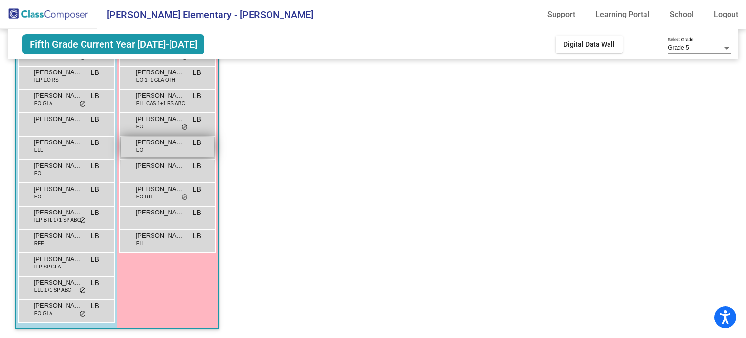
click at [158, 143] on span "Genesis Zamora" at bounding box center [160, 142] width 49 height 10
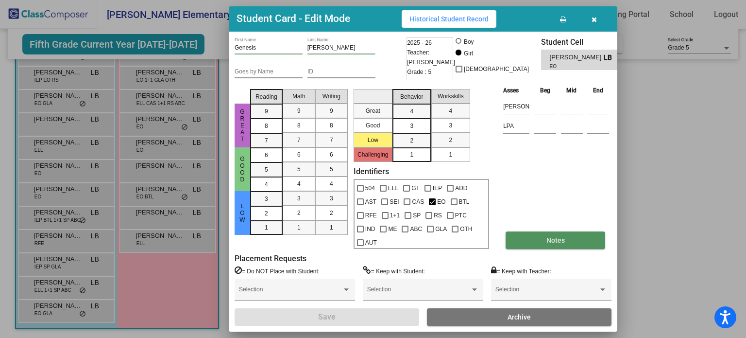
click at [560, 236] on span "Notes" at bounding box center [555, 240] width 18 height 8
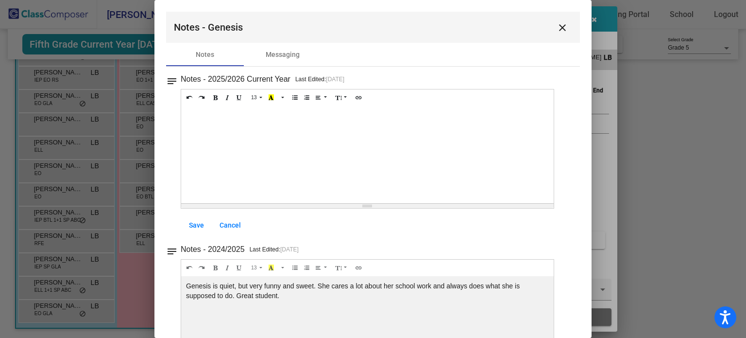
click at [557, 28] on mat-icon "close" at bounding box center [563, 28] width 12 height 12
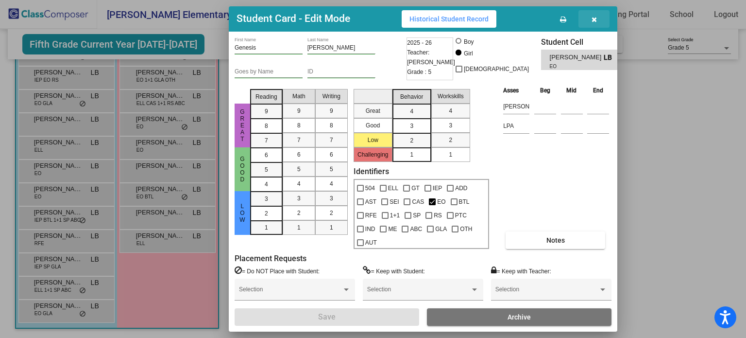
drag, startPoint x: 595, startPoint y: 29, endPoint x: 414, endPoint y: 92, distance: 191.6
click at [594, 23] on icon "button" at bounding box center [594, 19] width 5 height 7
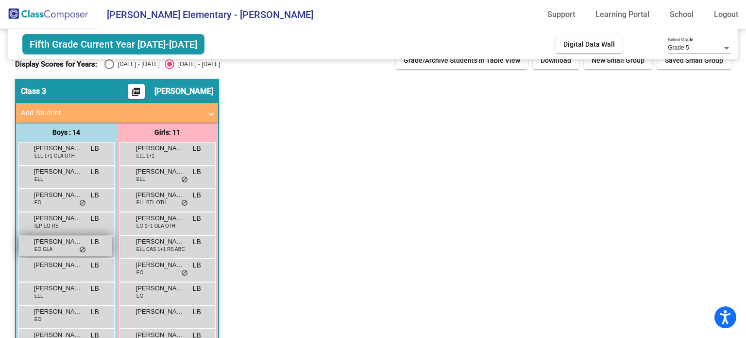
scroll to position [0, 0]
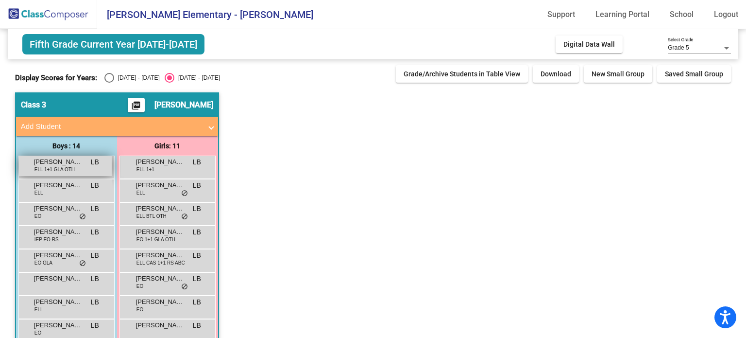
click at [67, 169] on span "ELL 1+1 GLA OTH" at bounding box center [54, 169] width 40 height 7
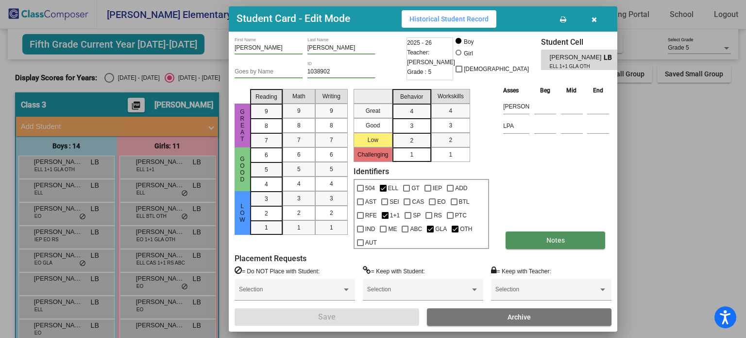
click at [537, 235] on button "Notes" at bounding box center [556, 239] width 100 height 17
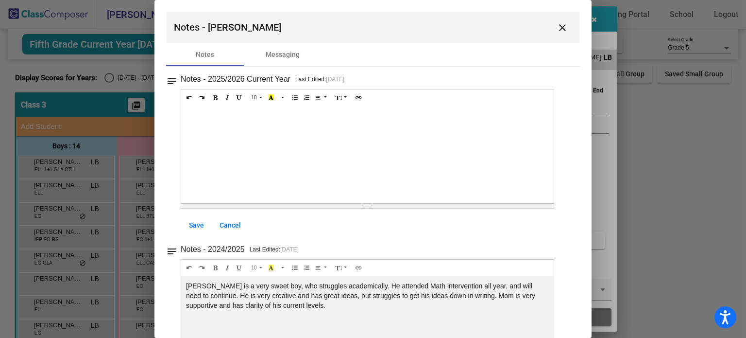
click at [557, 30] on mat-icon "close" at bounding box center [563, 28] width 12 height 12
